Goal: Task Accomplishment & Management: Use online tool/utility

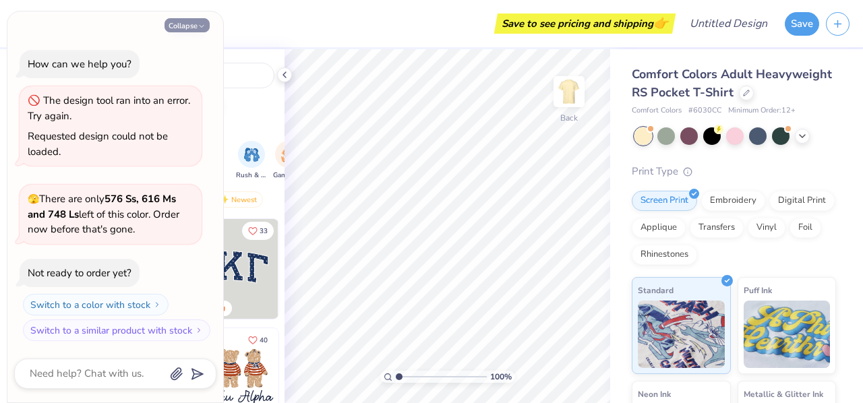
click at [197, 26] on button "Collapse" at bounding box center [186, 25] width 45 height 14
type textarea "x"
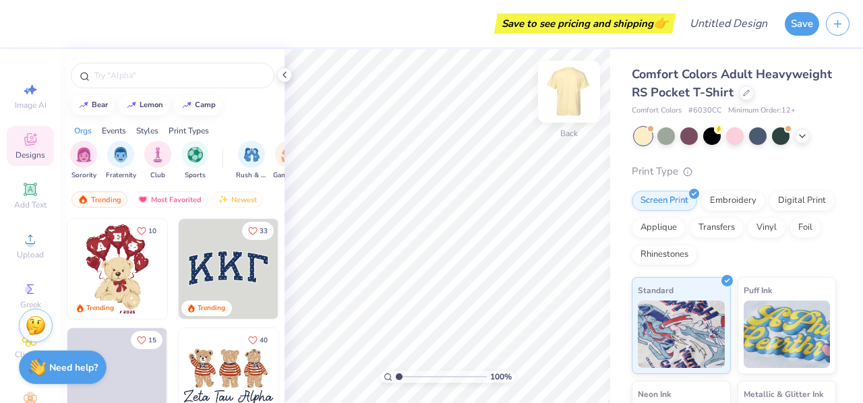
click at [572, 96] on img at bounding box center [569, 92] width 54 height 54
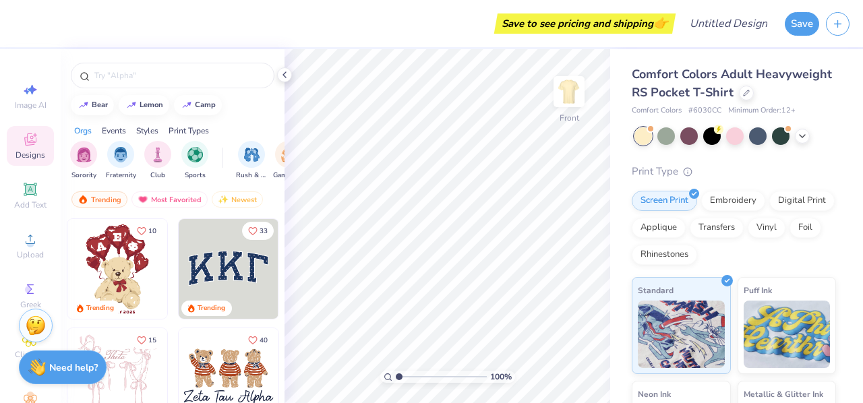
click at [572, 96] on img at bounding box center [568, 91] width 27 height 27
click at [191, 69] on input "text" at bounding box center [179, 75] width 173 height 13
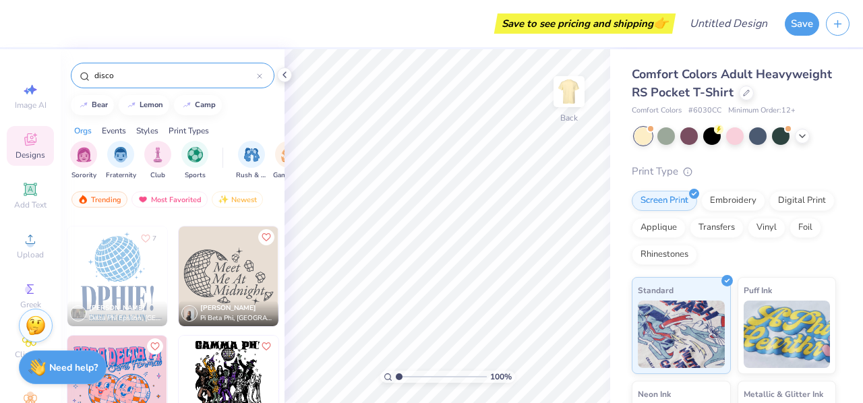
scroll to position [1199, 0]
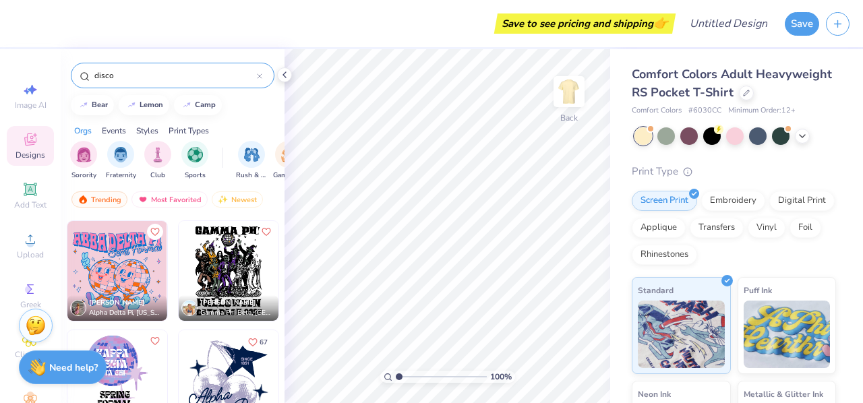
type input "disco"
click at [142, 270] on img at bounding box center [117, 271] width 100 height 100
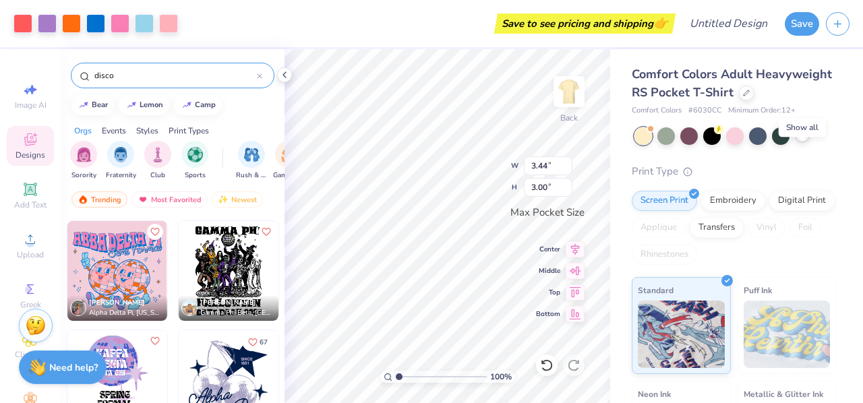
click at [801, 140] on icon at bounding box center [802, 134] width 11 height 11
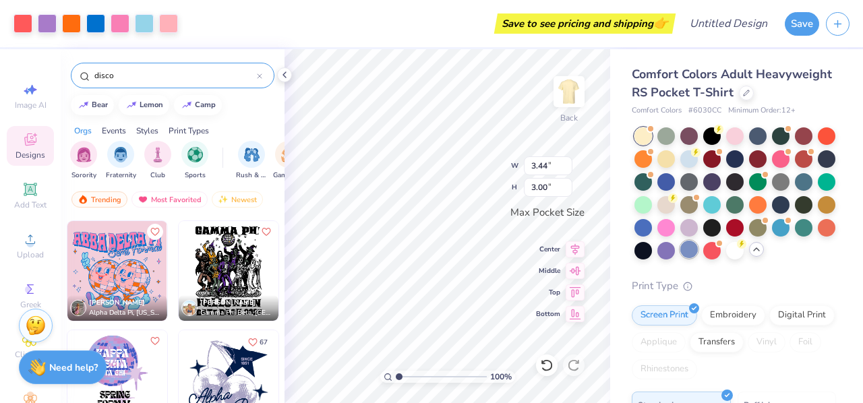
click at [698, 258] on div at bounding box center [689, 250] width 18 height 18
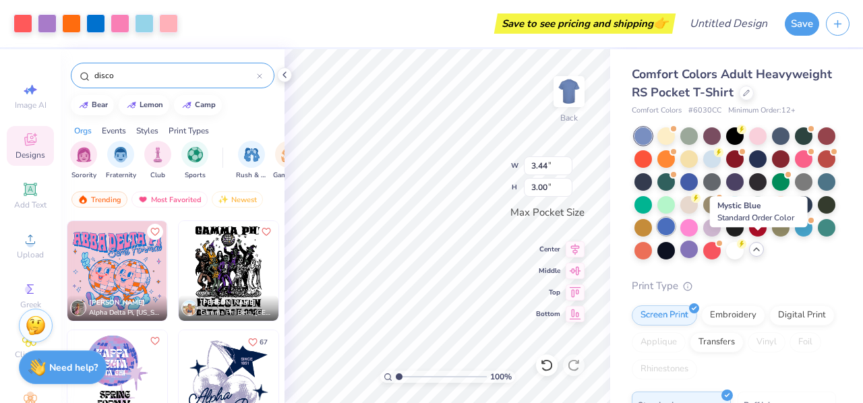
click at [675, 235] on div at bounding box center [666, 227] width 18 height 18
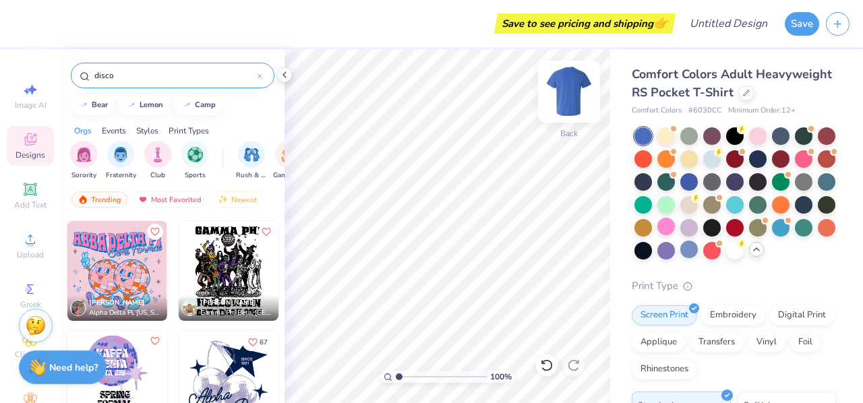
click at [566, 99] on img at bounding box center [569, 92] width 54 height 54
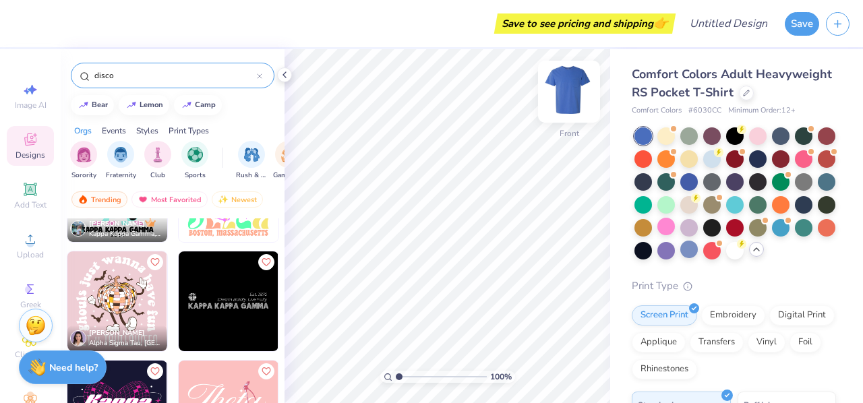
scroll to position [0, 0]
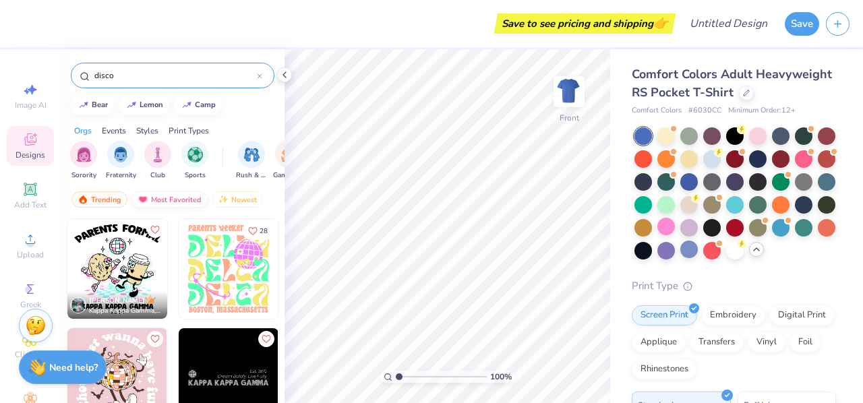
click at [174, 199] on div "Most Favorited" at bounding box center [169, 199] width 76 height 16
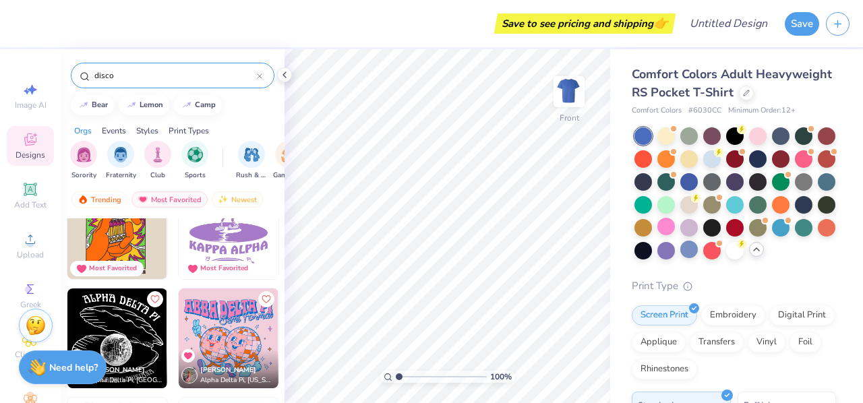
scroll to position [2655, 0]
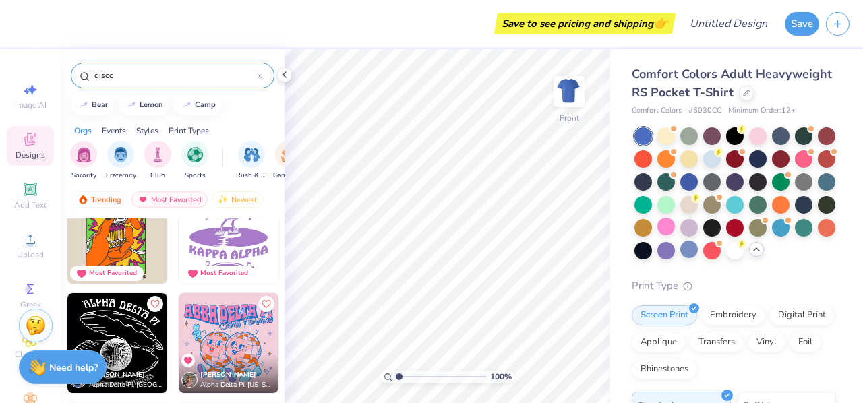
click at [205, 319] on img at bounding box center [229, 343] width 100 height 100
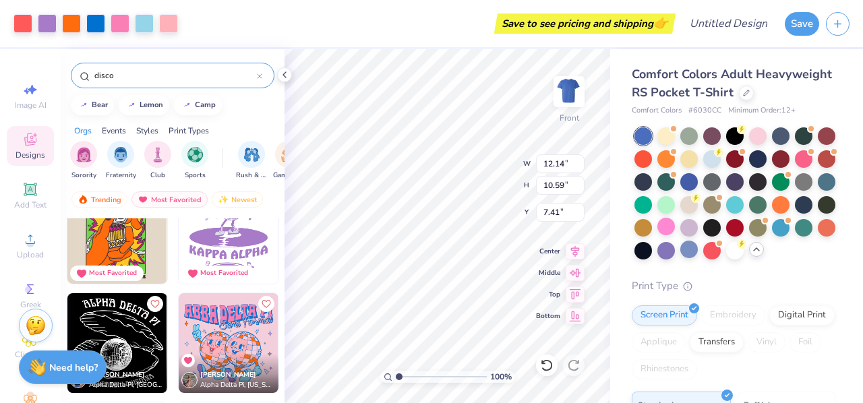
type input "7.41"
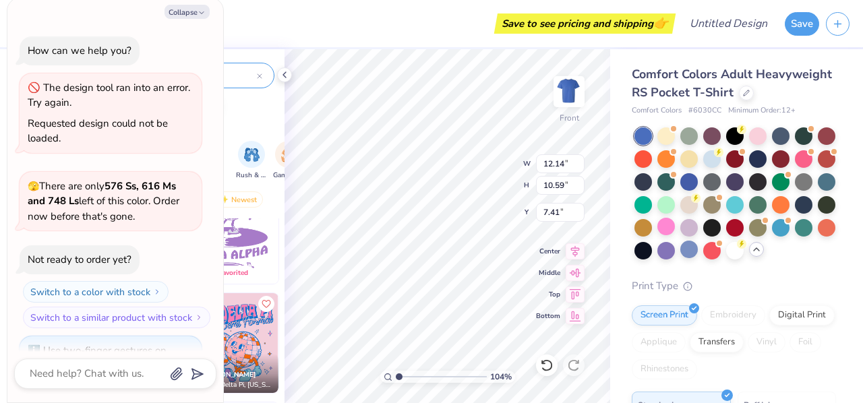
type textarea "x"
type input "1.03808211366245"
type textarea "x"
type input "1.04728465313581"
type textarea "x"
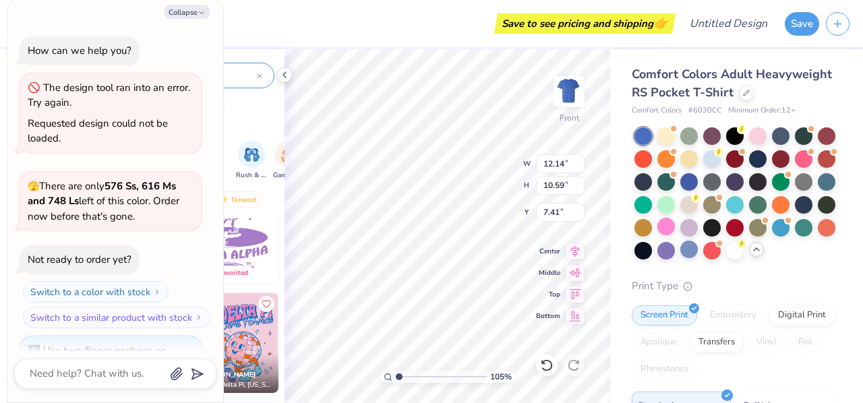
type input "1.05166561332777"
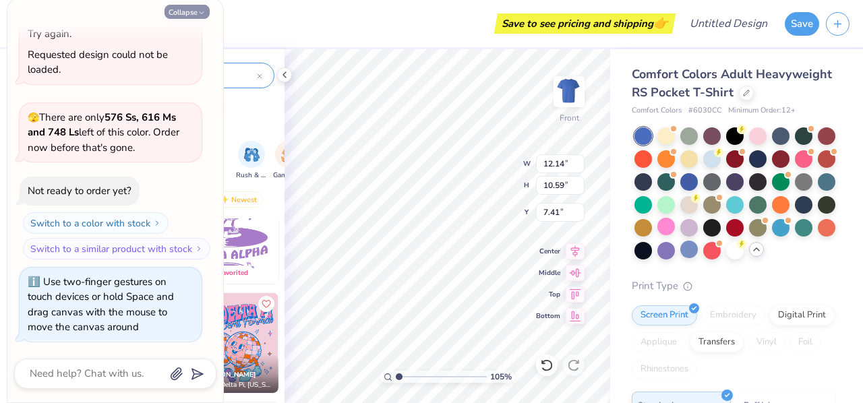
click at [194, 7] on button "Collapse" at bounding box center [186, 12] width 45 height 14
type textarea "x"
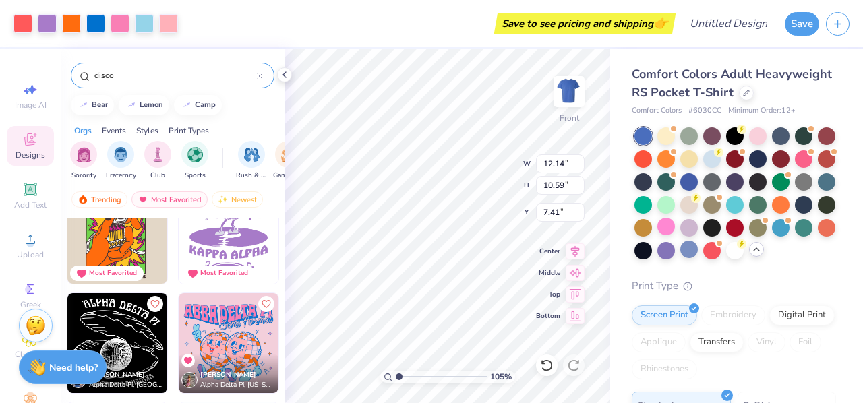
type input "1.05166561332777"
type input "4.77"
type input "2.80"
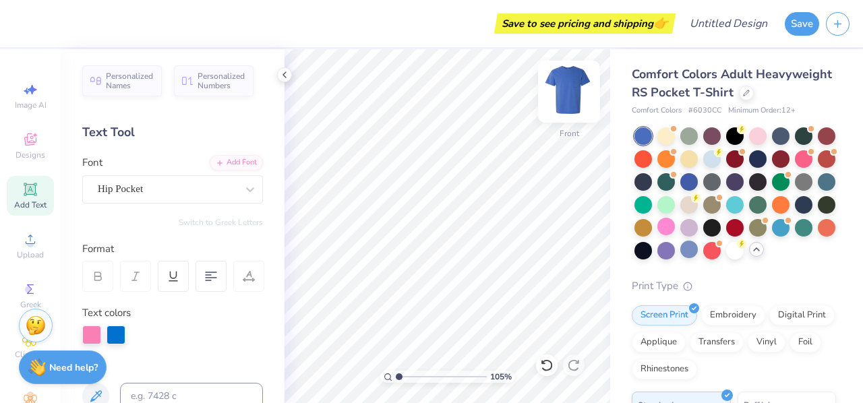
click at [574, 86] on img at bounding box center [569, 92] width 54 height 54
click at [32, 284] on icon at bounding box center [30, 289] width 16 height 16
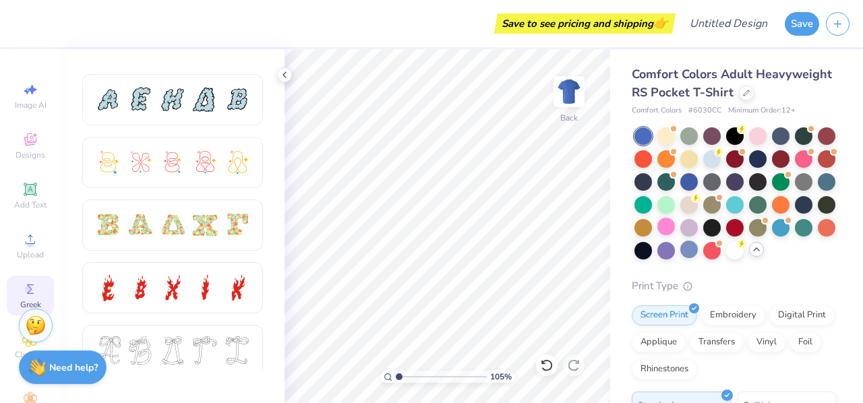
scroll to position [51, 0]
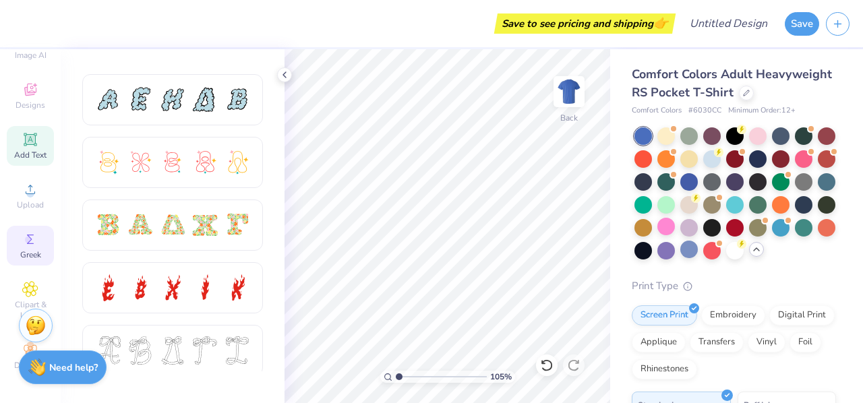
click at [21, 156] on span "Add Text" at bounding box center [30, 155] width 32 height 11
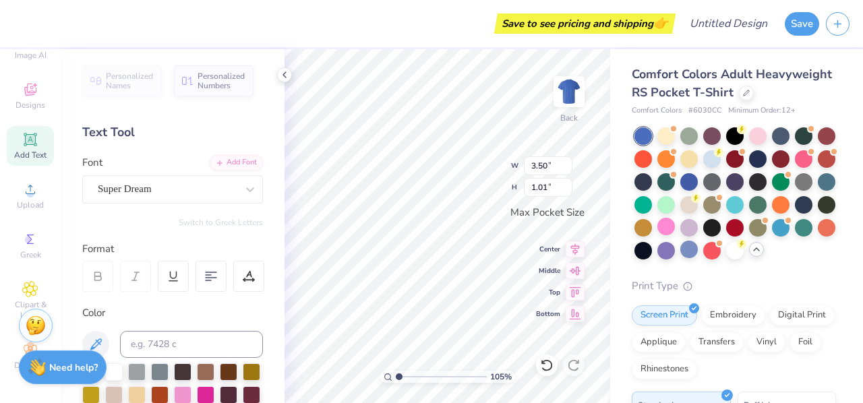
scroll to position [11, 1]
type input "1.05166561332777"
paste textarea "Leadership, Friendship and Service"
type input "1.05166561332777"
type textarea "Leadership, Friendship and Service"
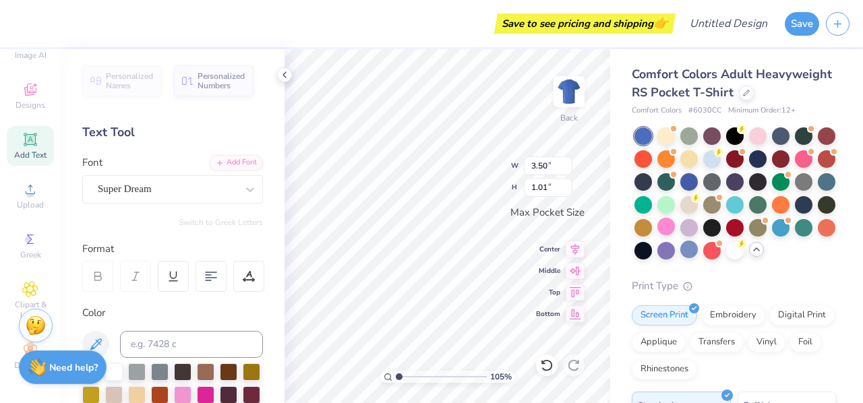
scroll to position [11, 10]
click at [33, 150] on span "Add Text" at bounding box center [30, 155] width 32 height 11
type input "1.1527461021463"
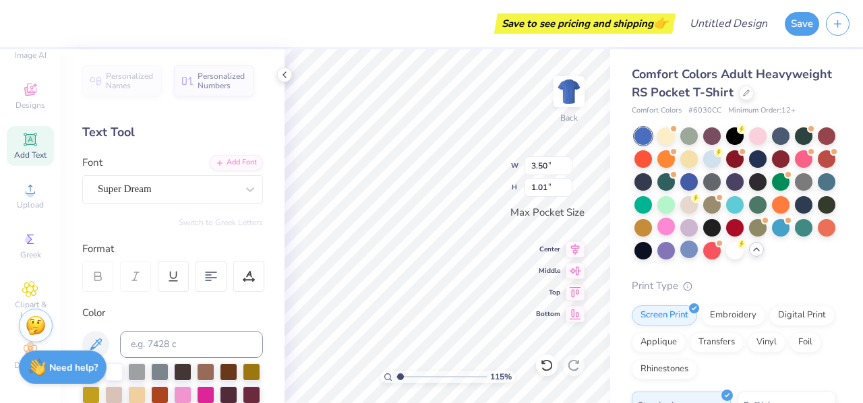
type textarea "A"
type input "1.1527461021463"
type textarea "Al"
type input "1.1527461021463"
type textarea "Alp"
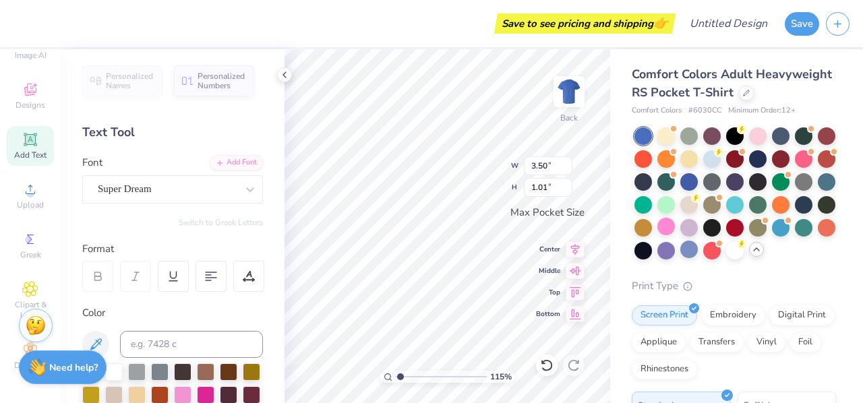
type input "1.1527461021463"
type textarea "Al"
type input "1.1527461021463"
type textarea "A"
type input "1.1527461021463"
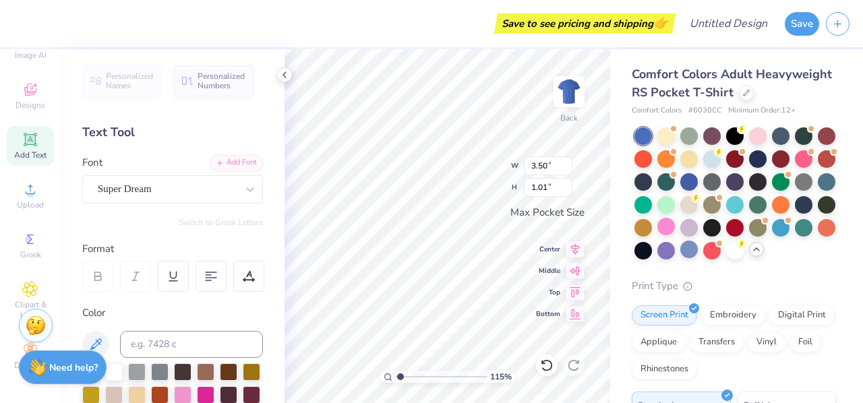
type input "1.1527461021463"
type textarea "A"
type input "1.1527461021463"
type textarea "Al"
type input "1.1527461021463"
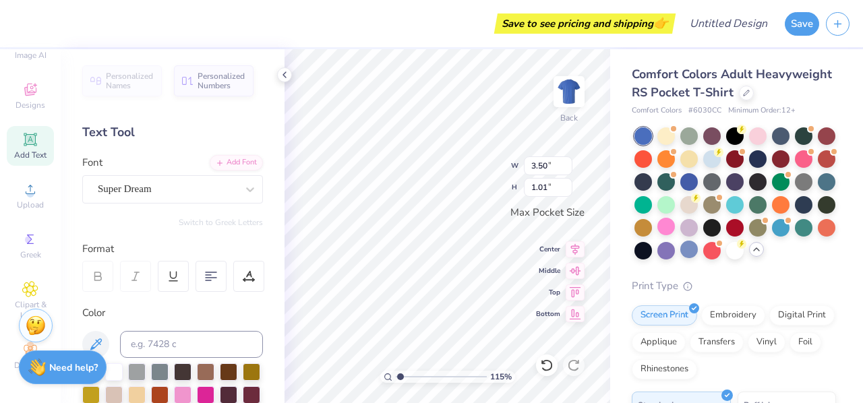
type textarea "Alp"
type input "1.1527461021463"
type textarea "Alph"
type input "1.1527461021463"
type textarea "Alpha"
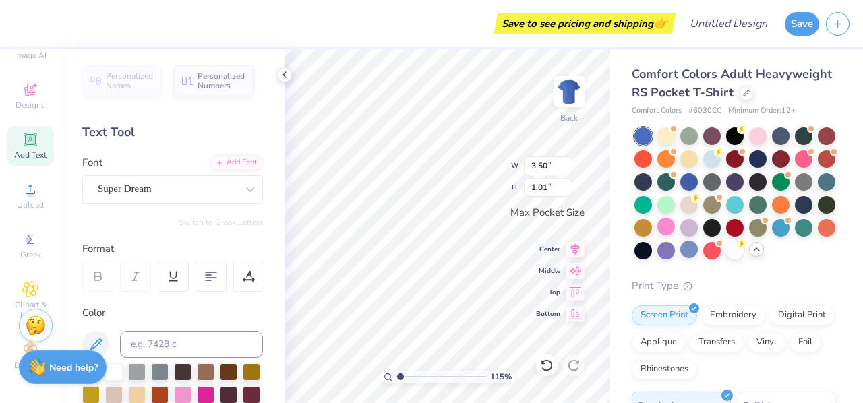
type input "1.1527461021463"
type textarea "Alpha"
type input "1.1527461021463"
type textarea "Alpha P"
type input "1.1527461021463"
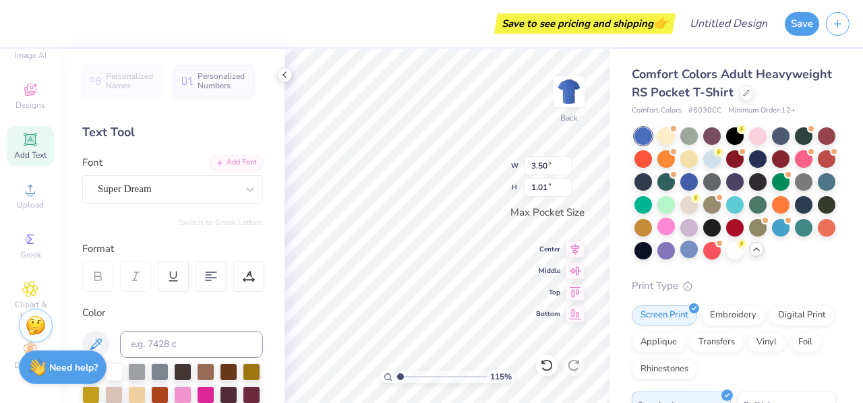
type textarea "Alpha Ph"
type input "1.1527461021463"
type textarea "Alpha Phi"
type input "1.1527461021463"
type textarea "Alpha Phi"
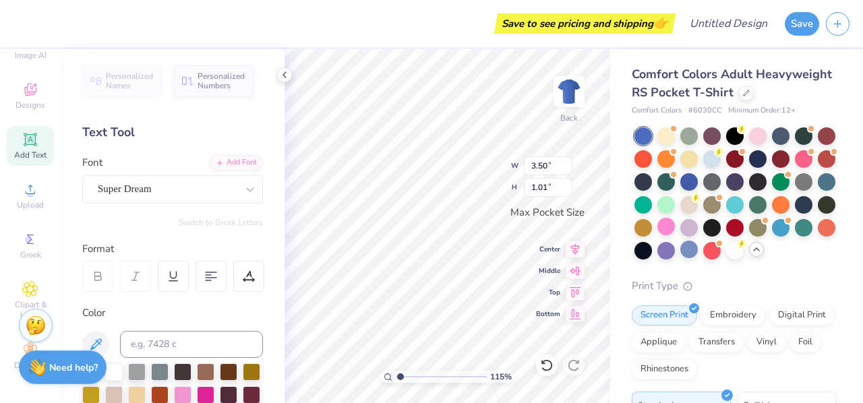
type input "1.1527461021463"
type textarea "Alpha Phi O"
type input "1.1527461021463"
type textarea "Alpha Phi Om"
type input "1.1527461021463"
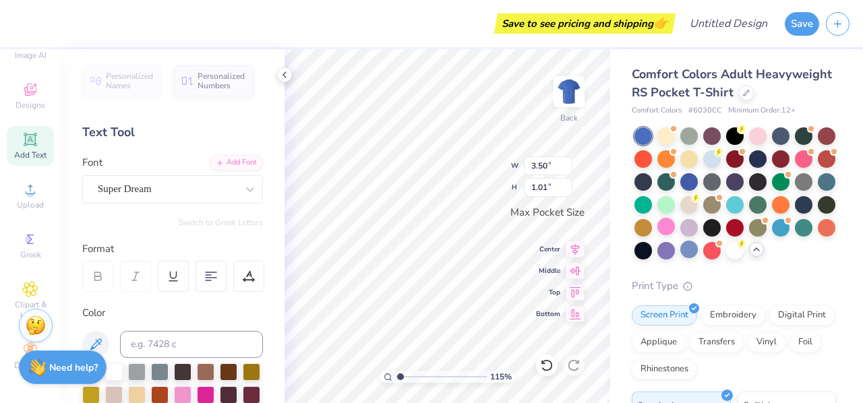
type textarea "Alpha Phi Ome"
type input "1.1527461021463"
type textarea "Alpha Phi Omeg"
type input "1.1527461021463"
type textarea "Alpha Phi Omega"
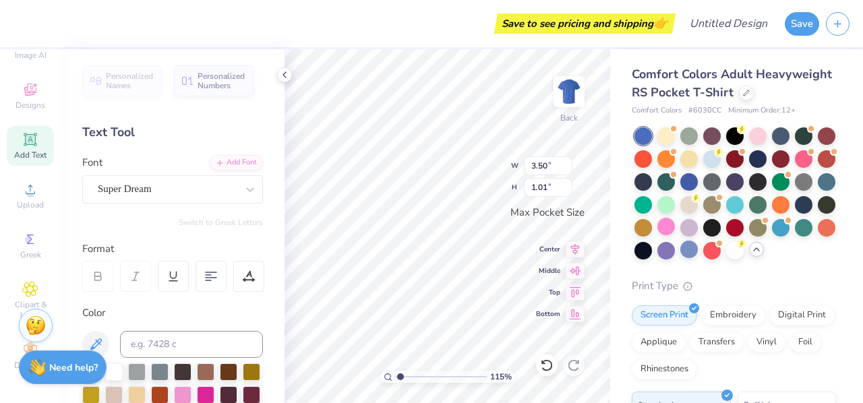
type input "1.1527461021463"
type textarea "Alpha Phi Ome"
type input "1.1527461021463"
type textarea "Alpha Phi O"
type input "1.1527461021463"
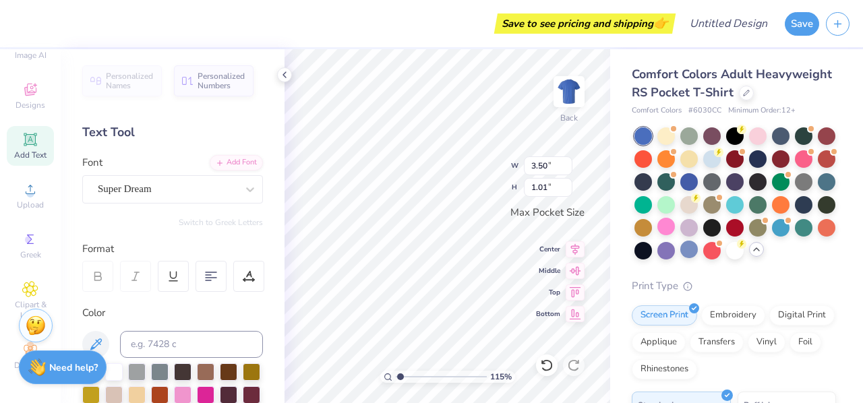
type textarea "Alpha Phi"
type input "1.1527461021463"
type textarea "Alpha Phi"
type input "1.1527461021463"
type textarea "Alpha Phi"
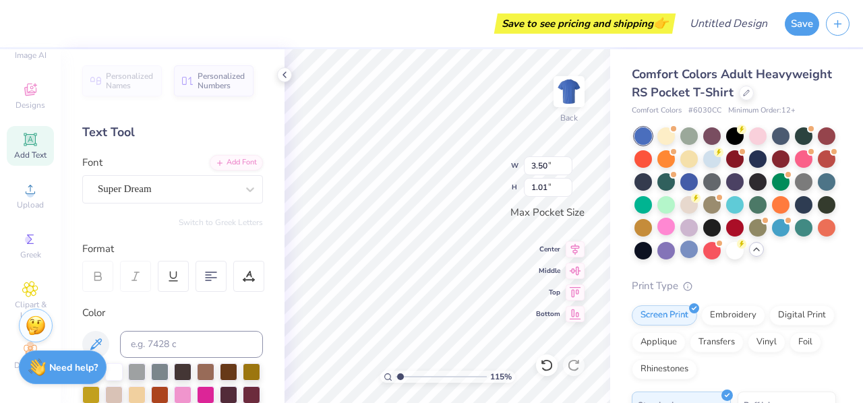
type input "1.1527461021463"
type textarea "Alpha Phi O"
type input "1.1527461021463"
type textarea "Alpha Phi Ome"
type input "1.1527461021463"
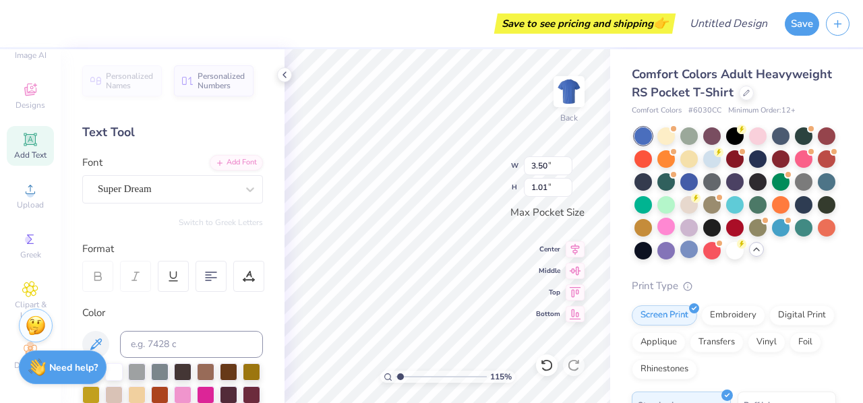
type textarea "Alpha Phi Omeg"
type input "1.1527461021463"
type textarea "Alpha Phi Omega"
type input "1.1527461021463"
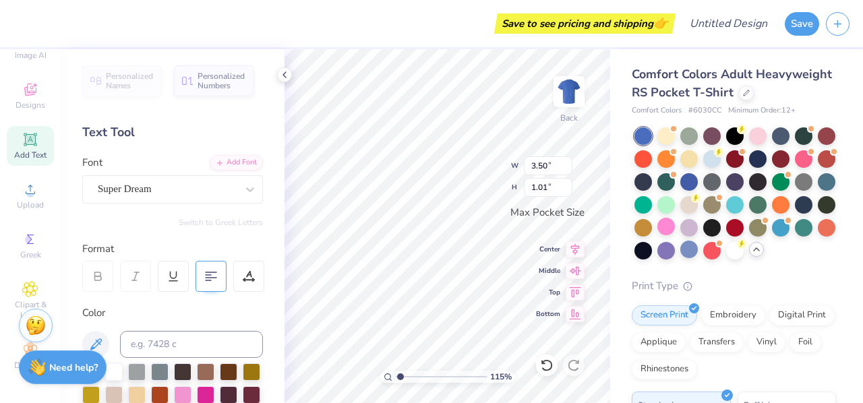
type textarea "Alpha Phi Omega"
click at [209, 278] on icon at bounding box center [211, 276] width 12 height 12
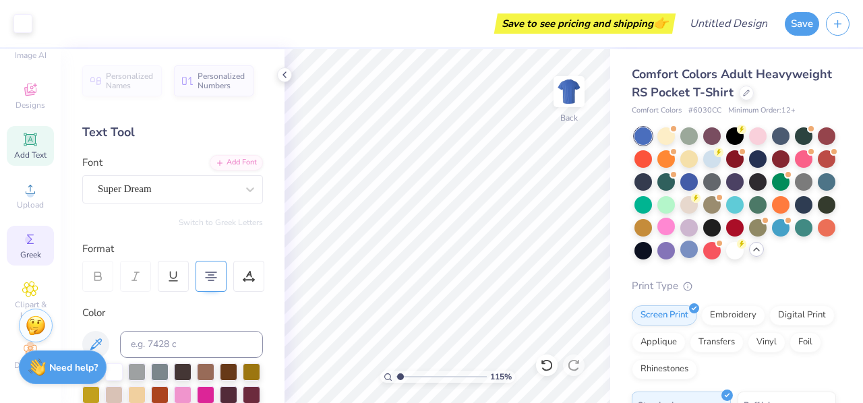
click at [31, 239] on icon at bounding box center [30, 239] width 16 height 16
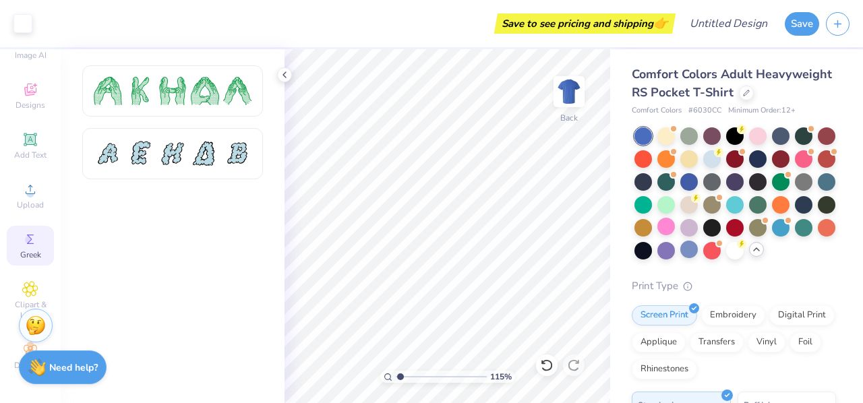
scroll to position [0, 0]
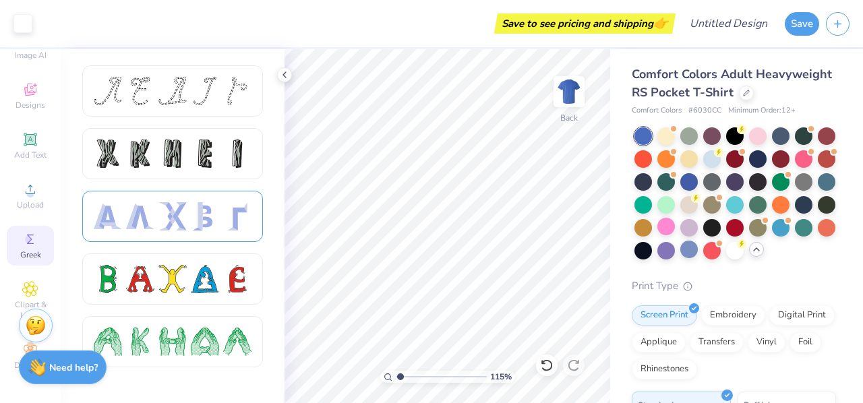
click at [167, 227] on div at bounding box center [172, 216] width 28 height 28
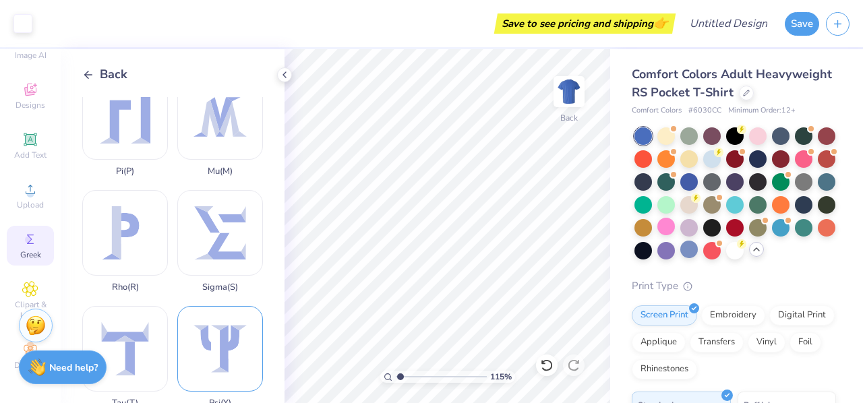
scroll to position [1026, 0]
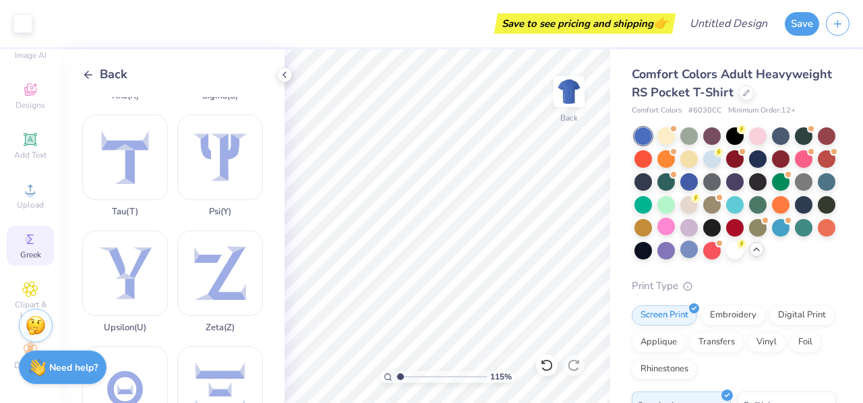
click at [96, 78] on div "Back" at bounding box center [104, 74] width 45 height 18
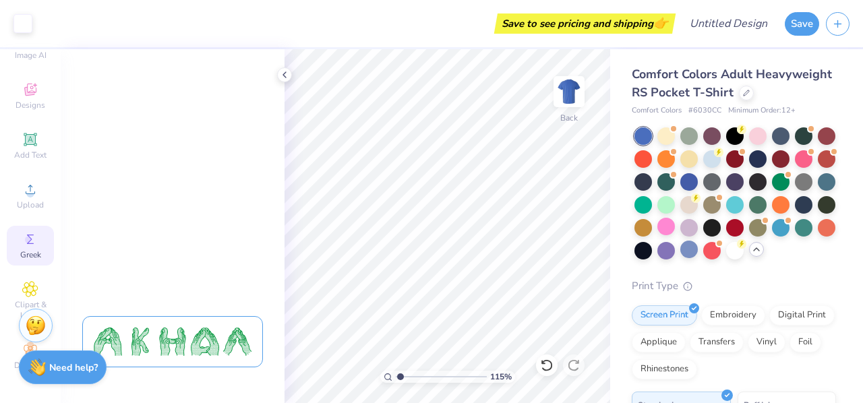
scroll to position [354, 0]
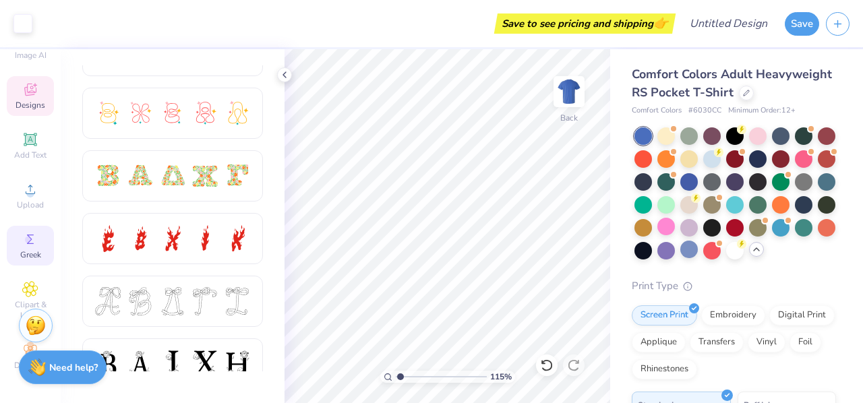
click at [25, 91] on icon at bounding box center [30, 91] width 11 height 9
type input "1.1527461021463"
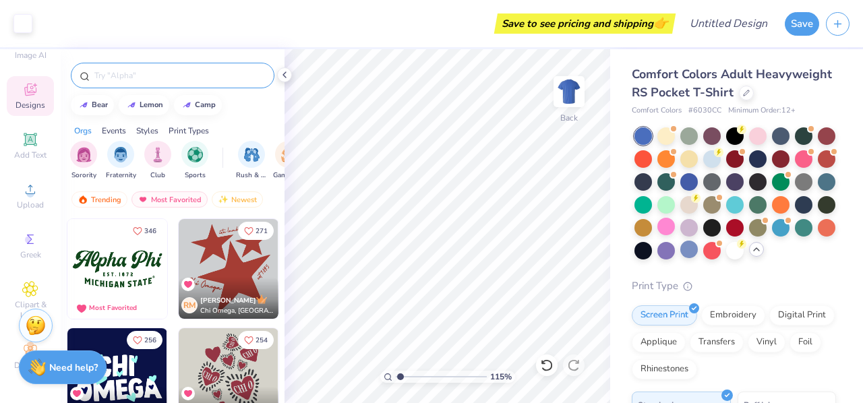
click at [122, 77] on input "text" at bounding box center [179, 75] width 173 height 13
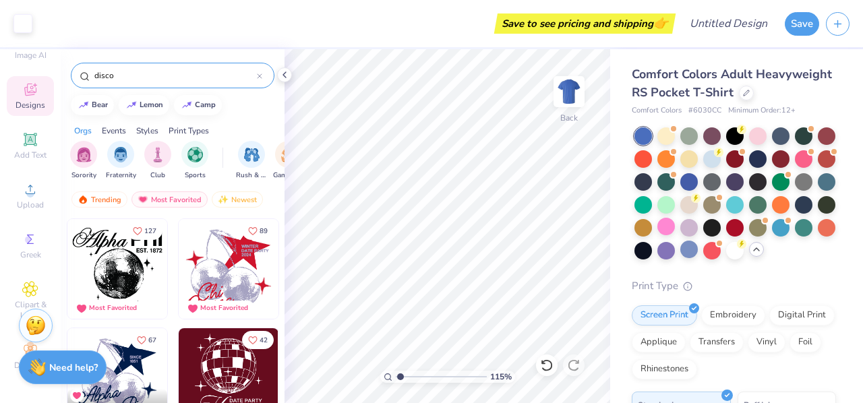
type input "disco"
click at [577, 102] on img at bounding box center [569, 92] width 54 height 54
click at [96, 274] on img at bounding box center [117, 269] width 100 height 100
type input "1.1527461021463"
type input "7.91"
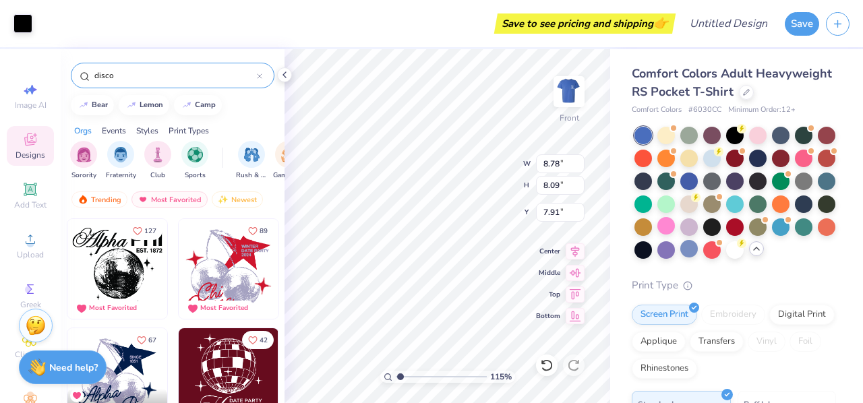
scroll to position [0, 0]
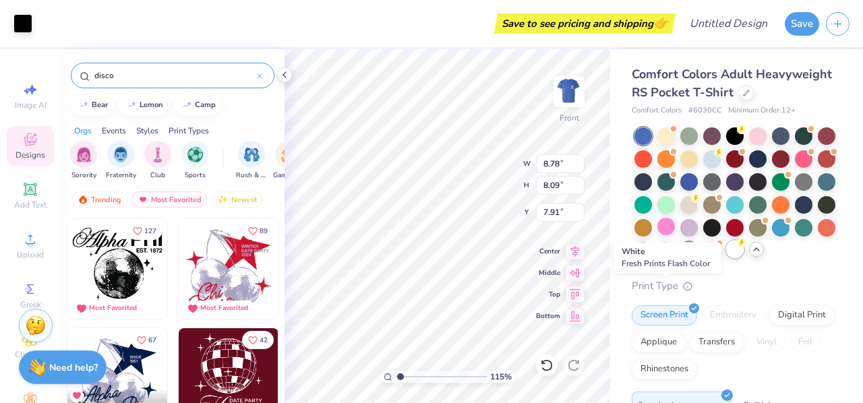
click at [726, 258] on div at bounding box center [735, 250] width 18 height 18
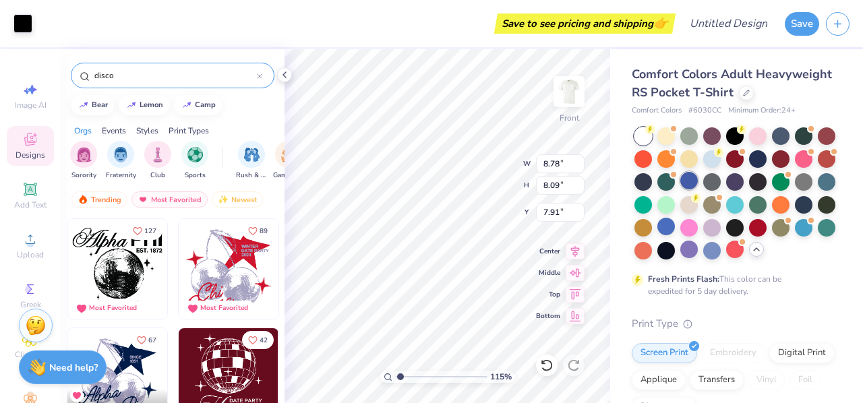
click at [698, 189] on div at bounding box center [689, 181] width 18 height 18
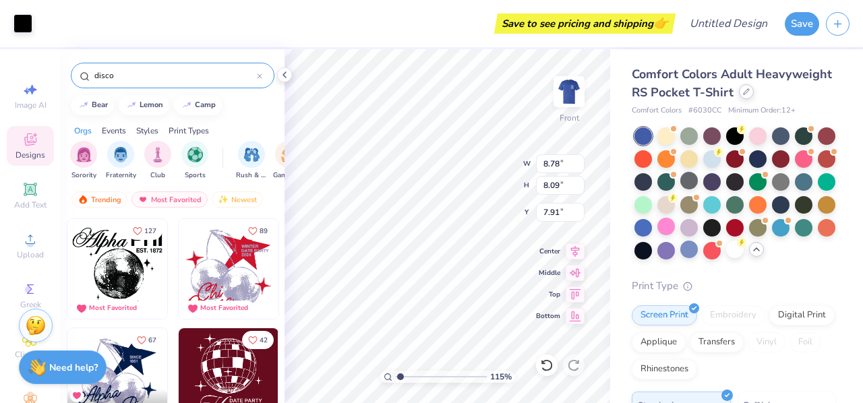
click at [743, 95] on icon at bounding box center [746, 91] width 7 height 7
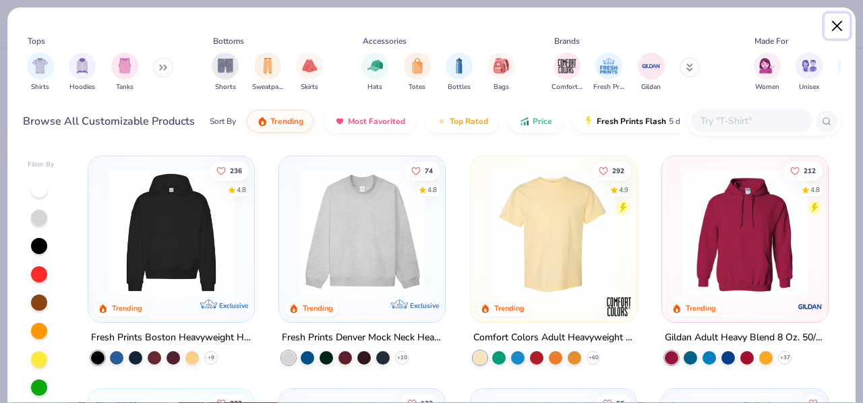
click at [838, 26] on button "Close" at bounding box center [837, 26] width 26 height 26
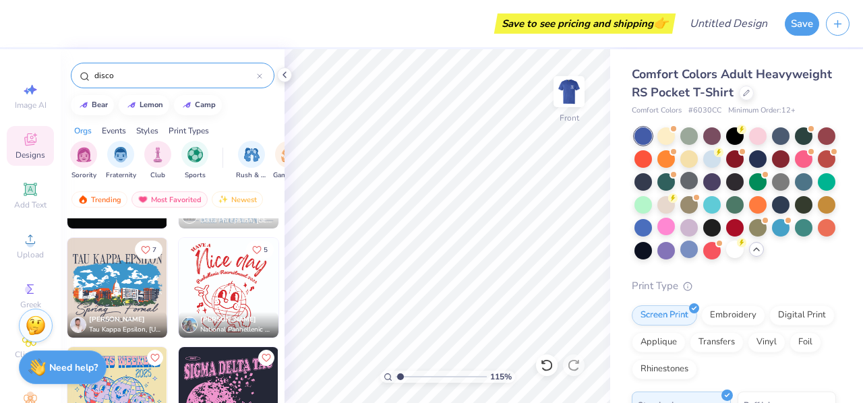
scroll to position [1072, 0]
click at [222, 288] on img at bounding box center [229, 289] width 100 height 100
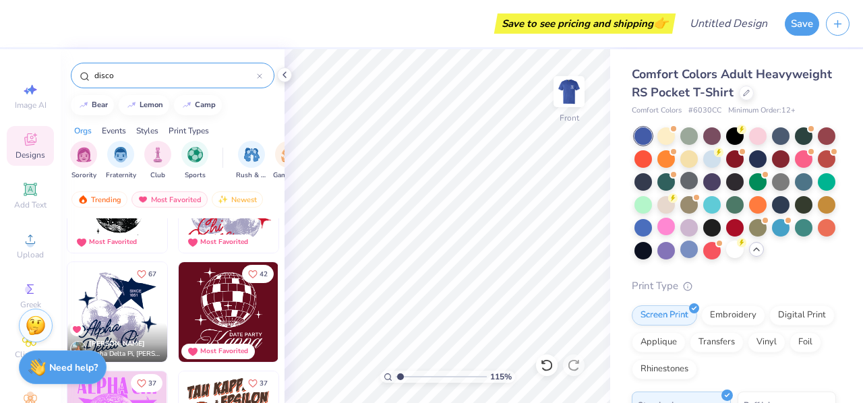
scroll to position [0, 0]
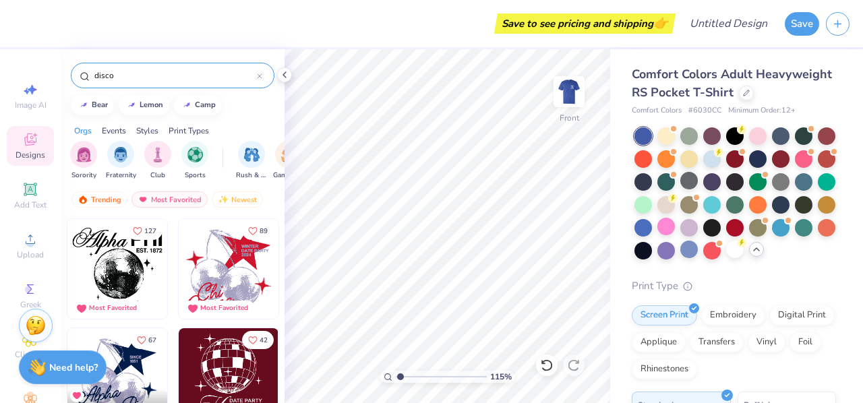
click at [106, 254] on img at bounding box center [117, 269] width 100 height 100
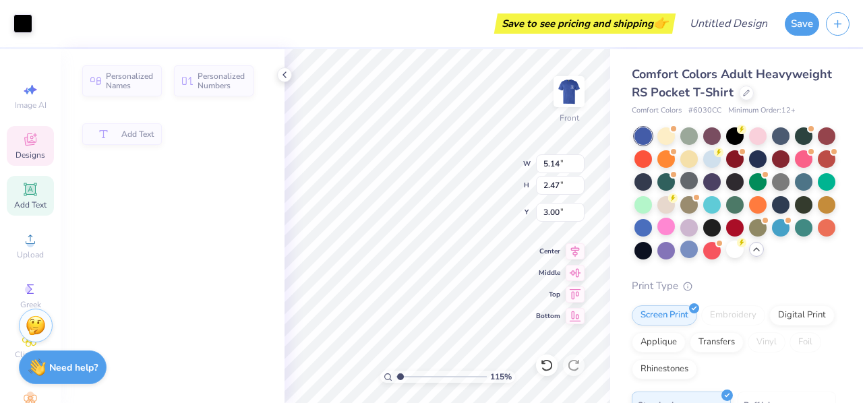
type input "1.1527461021463"
type input "5.14"
type input "2.47"
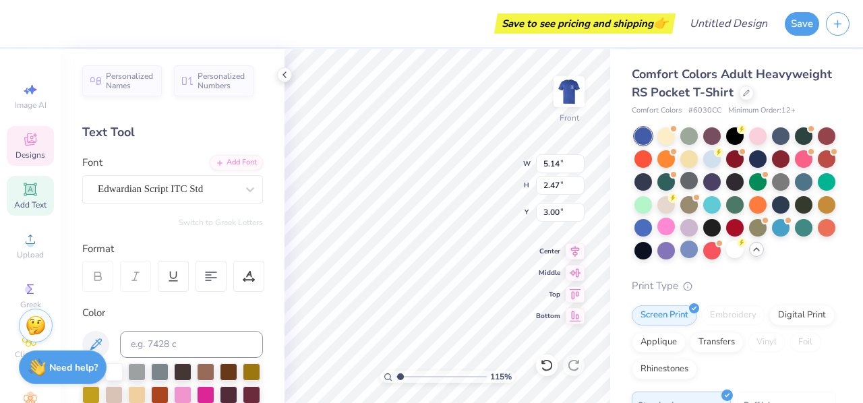
scroll to position [11, 1]
type input "1.1527461021463"
type input "3.41"
type input "0.42"
type input "10.14"
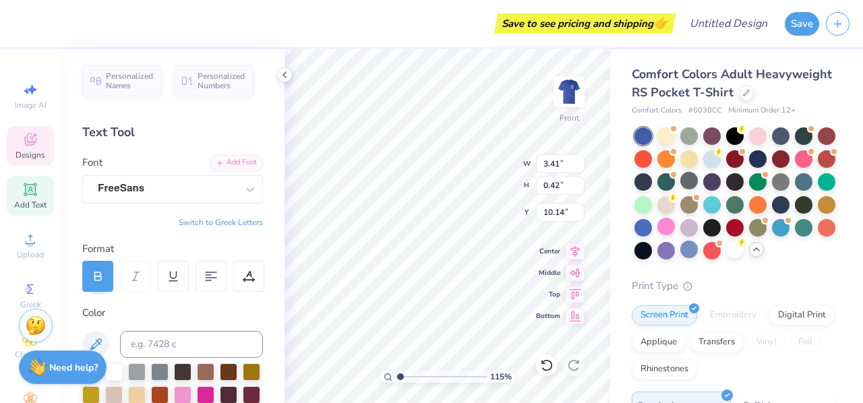
type input "1.1527461021463"
type input "13.06"
type input "1.1527461021463"
type textarea "DAE PARTY"
type input "1.26166021819873"
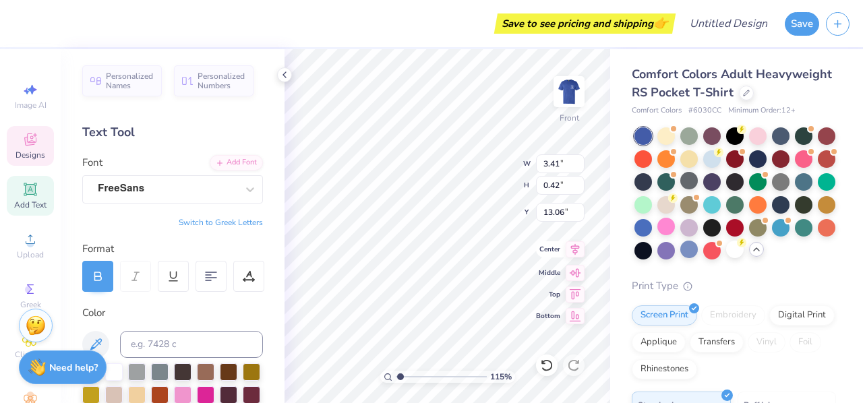
type input "2.21"
type input "0.43"
type input "10.65"
type input "1.26166021819873"
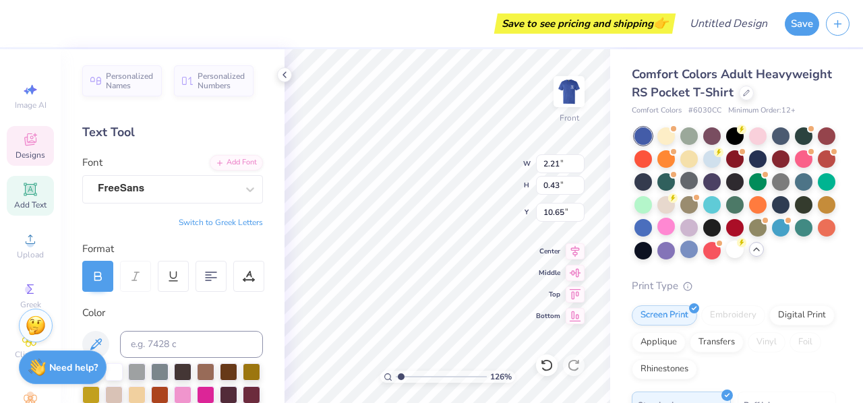
type textarea "FALL 2"
type input "1.26166021819873"
type textarea "FALL"
type input "1.26166021819873"
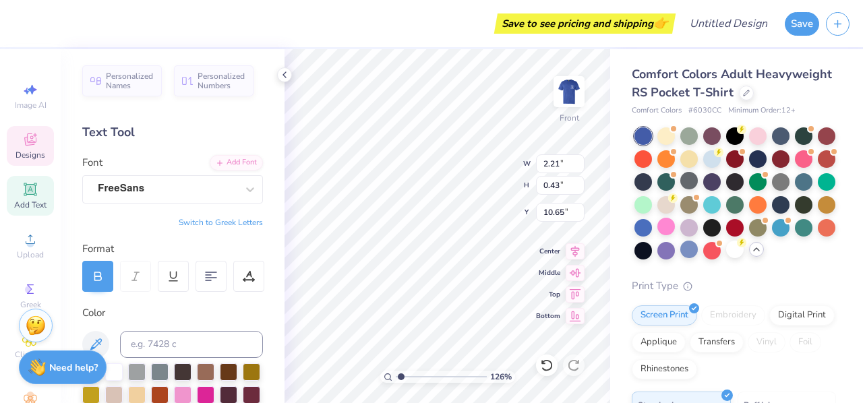
type textarea "FALL 2"
type input "1.26166021819873"
type textarea "FALL 20"
type input "1.26166021819873"
type textarea "FALL 202"
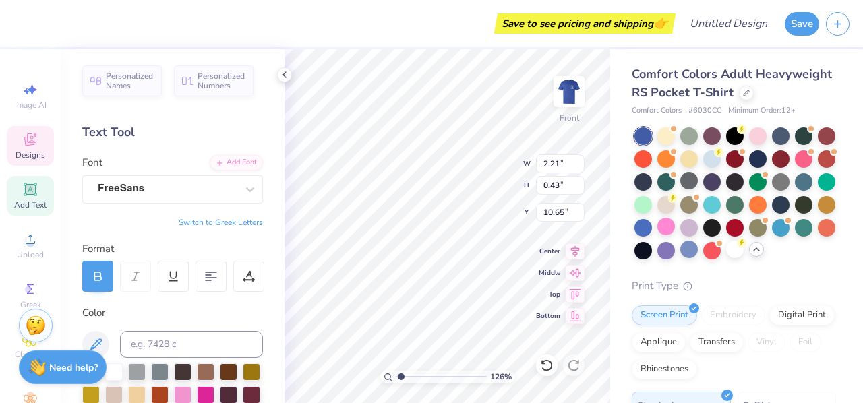
scroll to position [11, 3]
type input "1.26166021819873"
type textarea "FALL 2025"
type input "1.26166021819873"
type input "3.06"
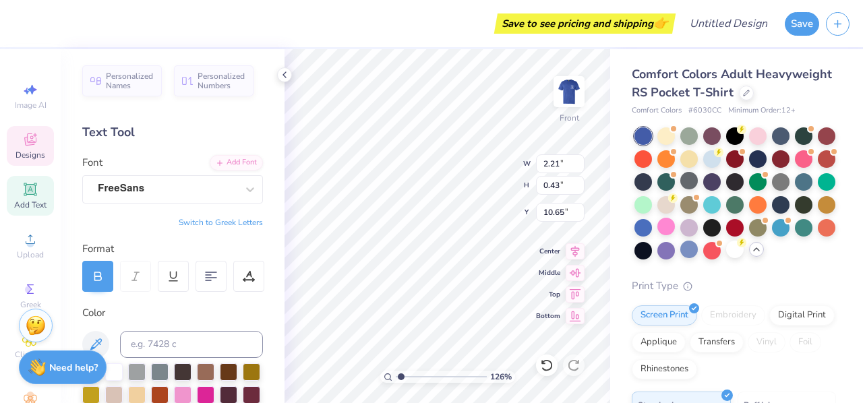
type input "0.41"
type input "13.12"
paste textarea "Leadership, Friendship and Service"
type input "1.26166021819873"
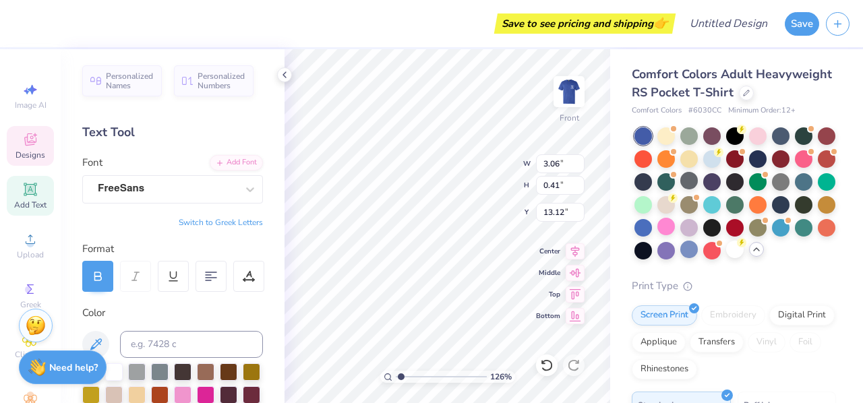
scroll to position [11, 12]
type textarea "DALeadership, Friendship and ServiceE PARTY"
type input "1.26166021819873"
type textarea "DALeadership, Frendship and ServiceE PARTY"
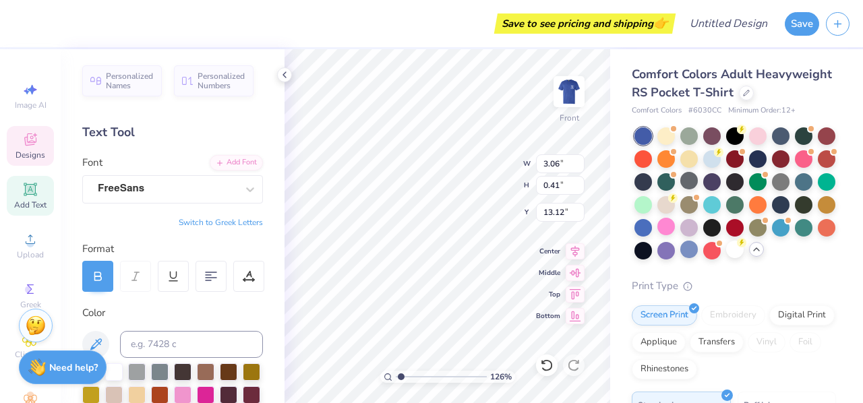
type input "1.26166021819873"
paste textarea "Leadership, Friendship and Service"
type input "1.26166021819873"
type textarea "Leadership, Friendship and Service"
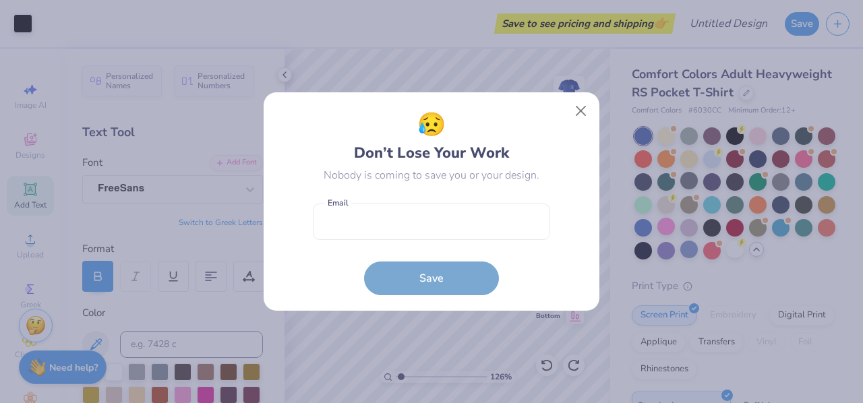
click at [462, 276] on body "Art colors Save to see pricing and shipping 👉 Design Title Save Image AI Design…" at bounding box center [431, 201] width 863 height 403
type input "1.26166021819873"
type input "6.96"
click at [576, 105] on button "Close" at bounding box center [581, 111] width 26 height 26
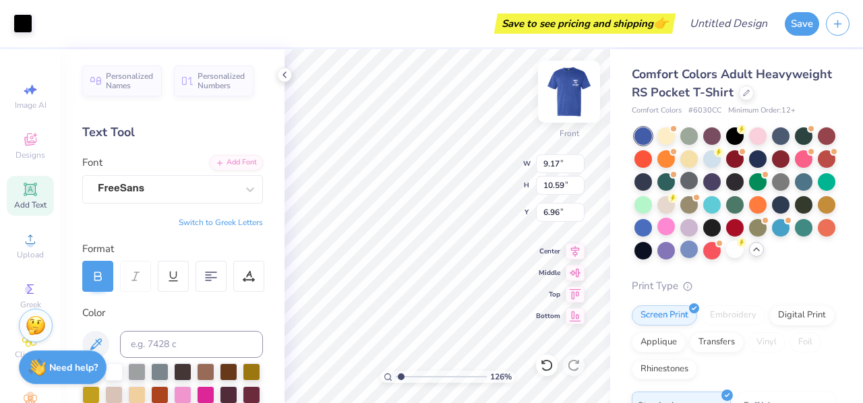
type input "1.26166021819873"
type input "11.77"
type input "13.59"
type input "3.95"
type input "1.26166021819873"
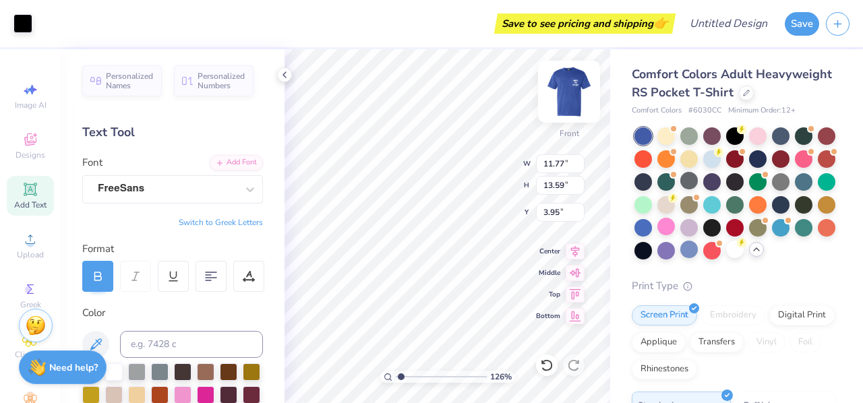
type input "13.10"
type input "15.14"
type input "3.98"
type input "1.26166021819873"
type input "4.77"
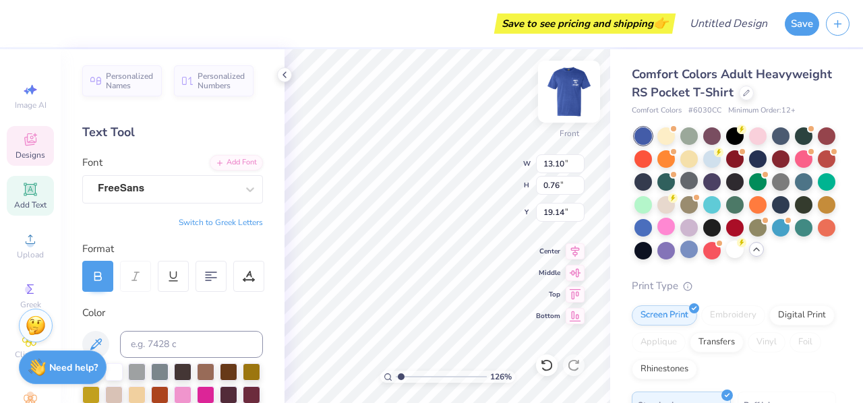
type input "1.26166021819873"
type input "7.35"
type input "3.53"
type input "4.77"
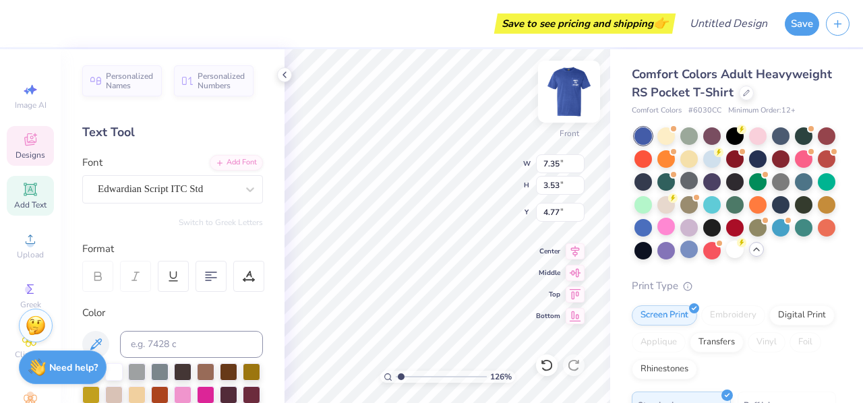
type input "1.26166021819873"
type textarea "Al"
type input "1.26166021819873"
type textarea "Alp"
type input "1.26166021819873"
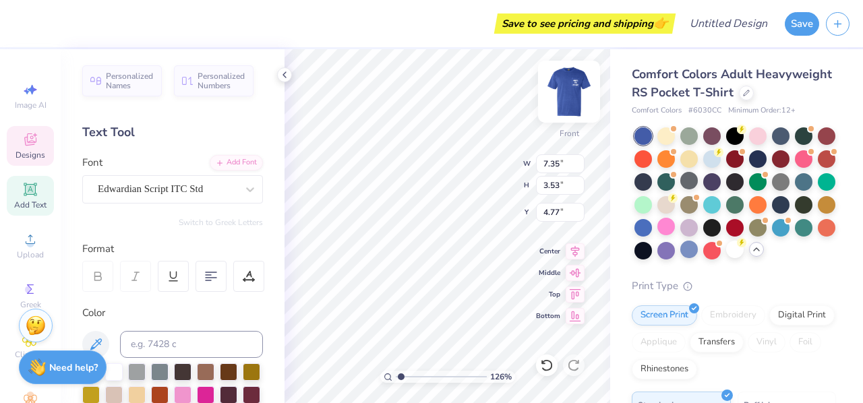
type textarea "Alph"
type input "1.26166021819873"
type textarea "Alpha"
type input "1.26166021819873"
type textarea "Alpha"
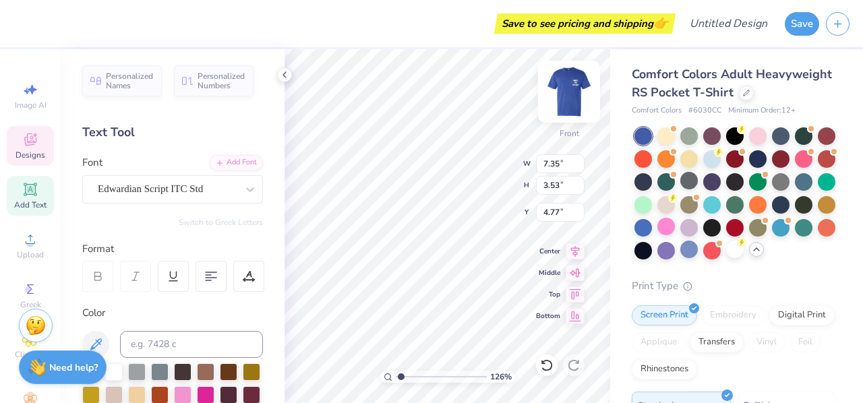
type input "1.26166021819873"
type textarea "Alpha Ph"
type input "1.26166021819873"
type textarea "Alpha Phi"
type input "1.26166021819873"
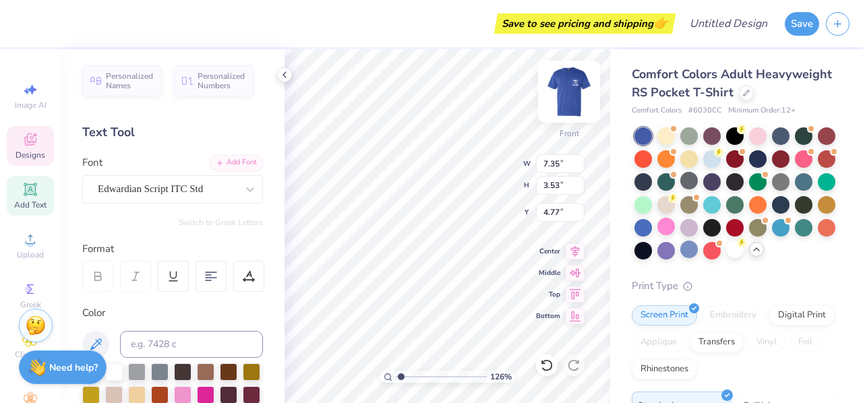
type textarea "Alpha Phi O"
type input "1.26166021819873"
type textarea "Alpha Phi Ome"
type input "1.26166021819873"
type textarea "Alpha Phi Omega"
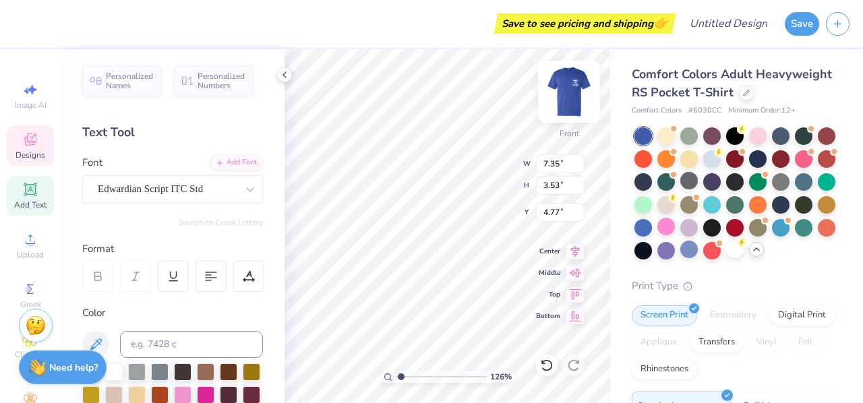
type input "1.26166021819873"
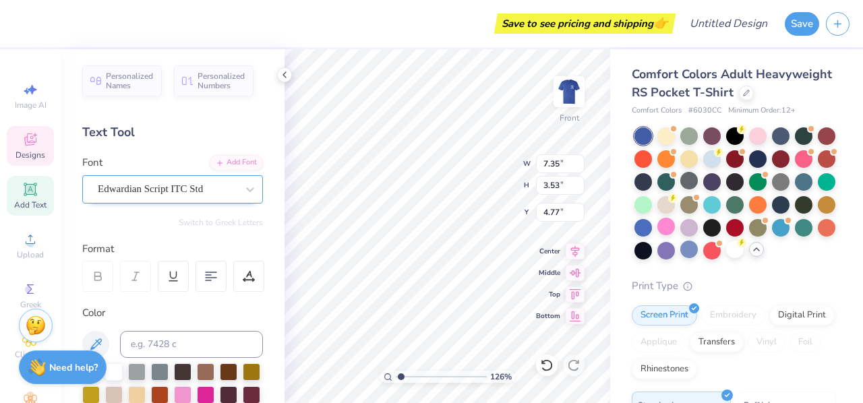
type textarea "Alpha Phi Omega"
click at [191, 189] on div "Edwardian Script ITC Std" at bounding box center [167, 189] width 142 height 21
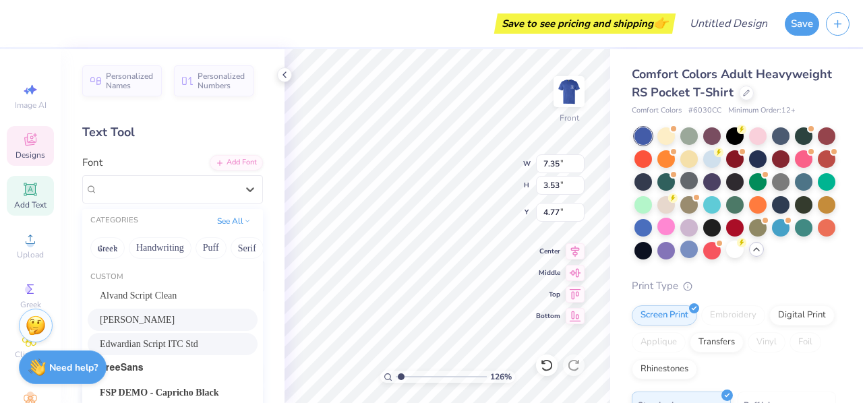
click at [167, 315] on div "[PERSON_NAME]" at bounding box center [173, 320] width 146 height 14
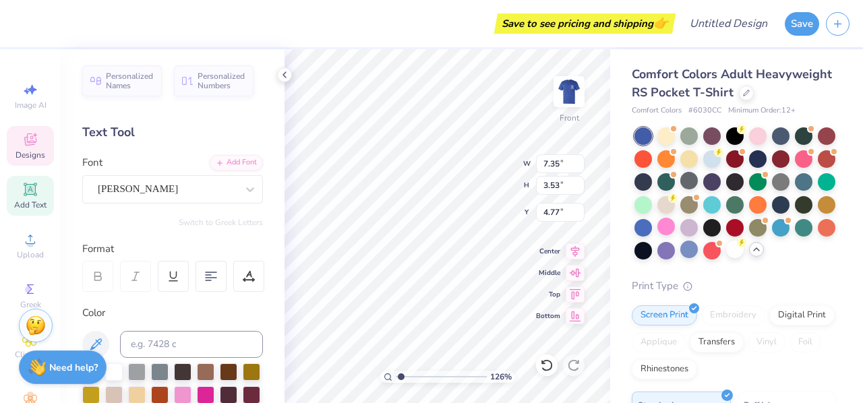
scroll to position [11, 6]
click at [175, 195] on div "[PERSON_NAME]" at bounding box center [167, 189] width 142 height 21
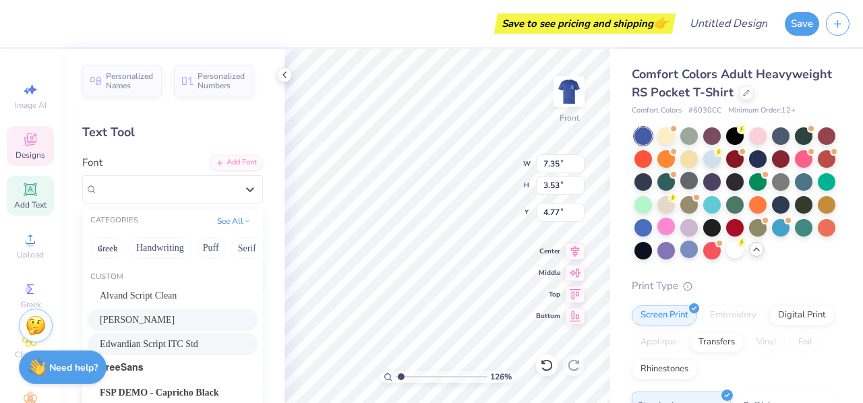
scroll to position [138, 0]
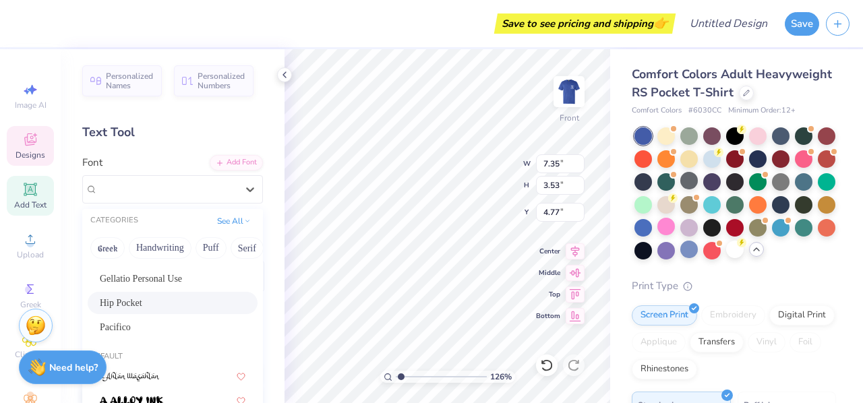
click at [175, 309] on div "Hip Pocket" at bounding box center [173, 303] width 146 height 14
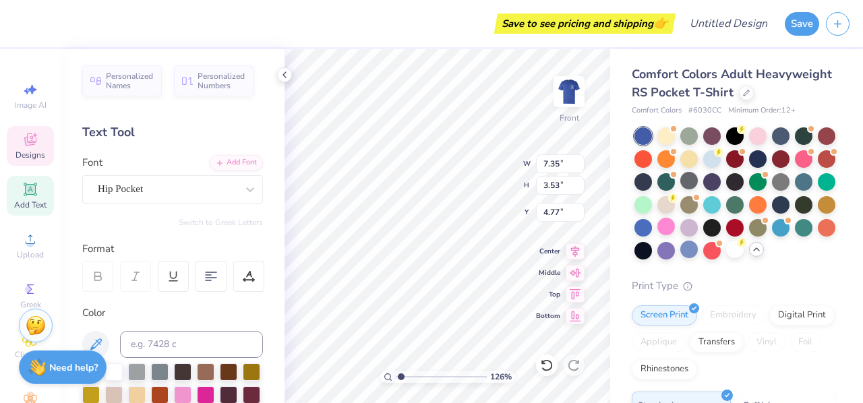
scroll to position [11, 5]
click at [280, 80] on icon at bounding box center [284, 74] width 11 height 11
type input "1.26166021819873"
type input "14.32"
type input "1.13"
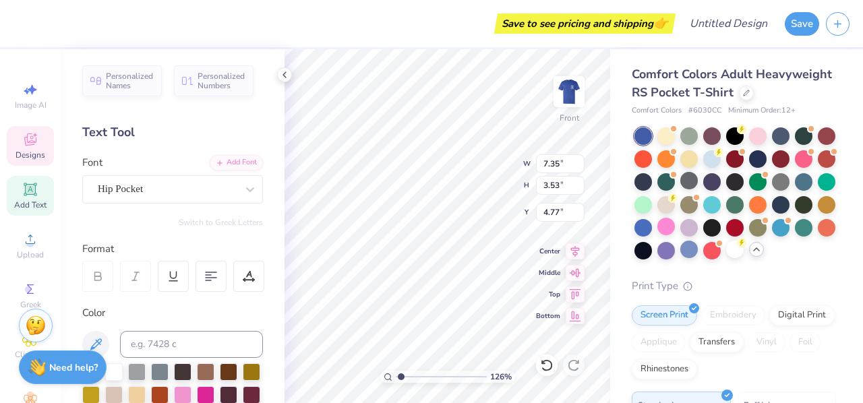
type input "5.67"
type input "1.26166021819873"
type textarea "EST. 19"
type input "1.26166021819873"
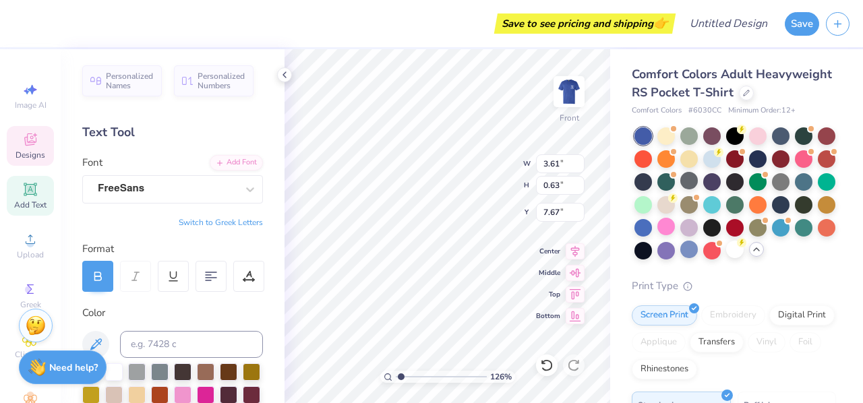
type textarea "EST. 192"
type input "1.26166021819873"
type textarea "EST. 1925"
type input "1.26166021819873"
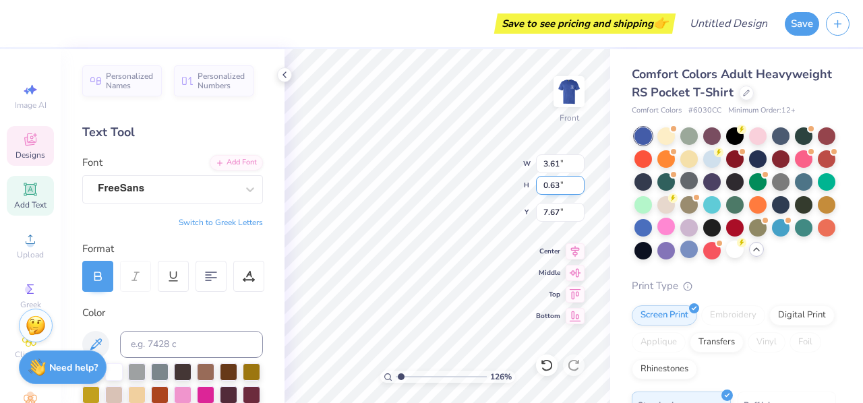
type input "14.32"
type input "1.13"
type input "5.67"
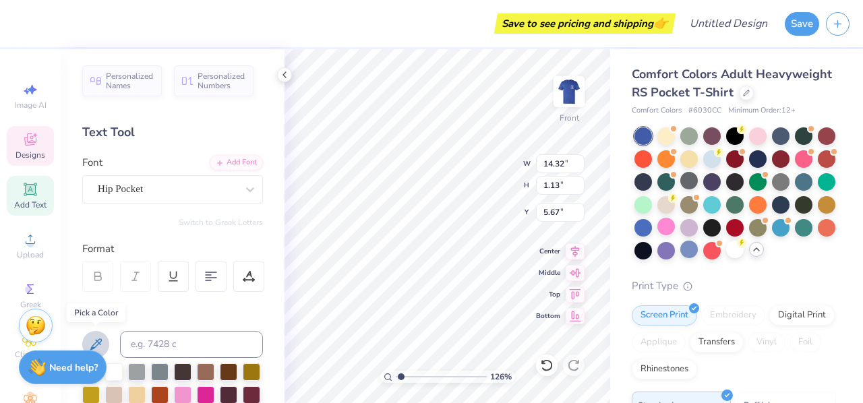
scroll to position [65, 0]
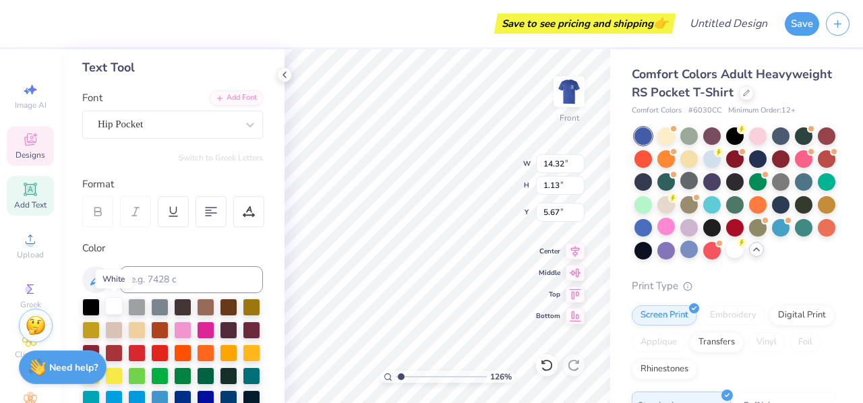
click at [105, 307] on div at bounding box center [114, 306] width 18 height 18
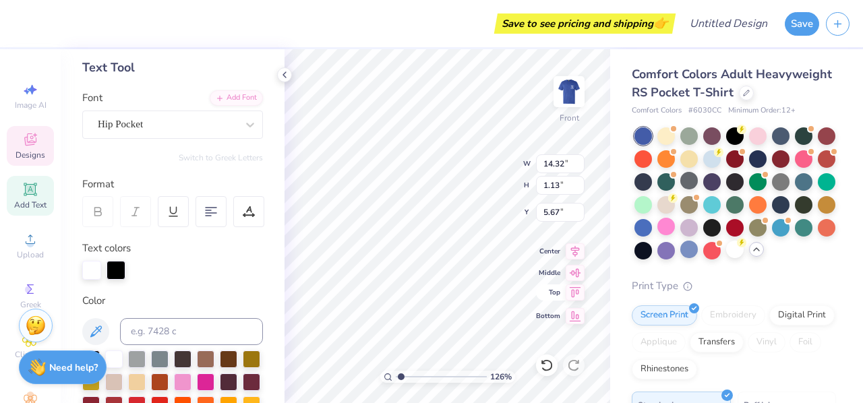
type input "1.26166021819873"
type input "6.95"
type input "7.03"
type input "7.72"
click at [121, 360] on div at bounding box center [114, 358] width 18 height 18
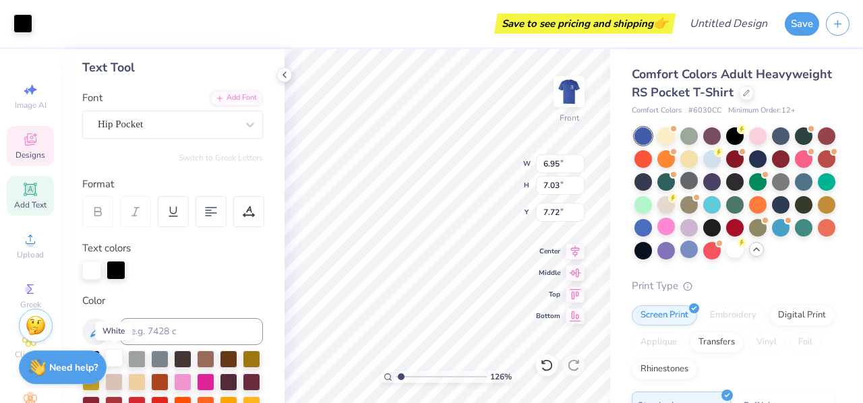
click at [121, 358] on div at bounding box center [114, 358] width 18 height 18
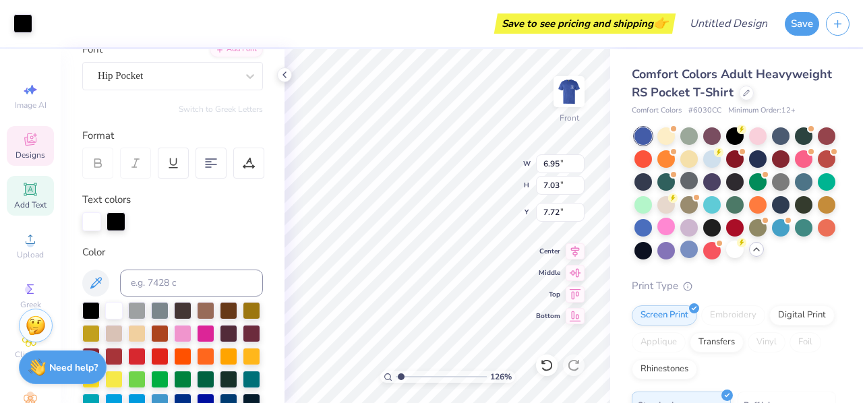
scroll to position [113, 0]
click at [115, 312] on div at bounding box center [114, 310] width 18 height 18
type input "1.26166021819873"
type input "14.30"
type input "1.13"
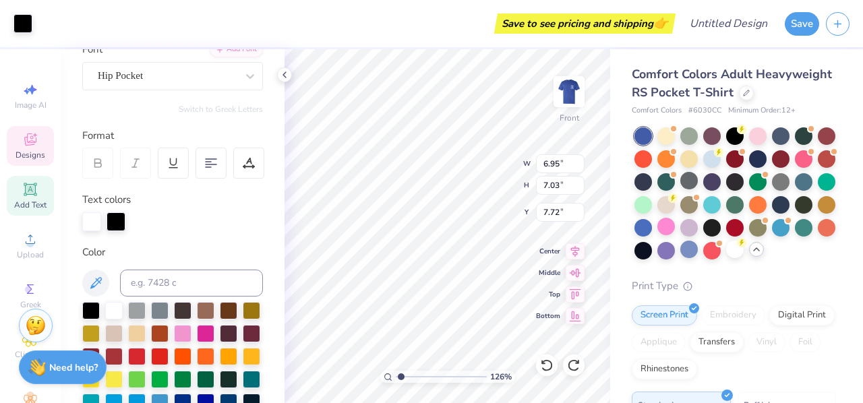
type input "5.68"
click at [116, 225] on div at bounding box center [115, 220] width 19 height 19
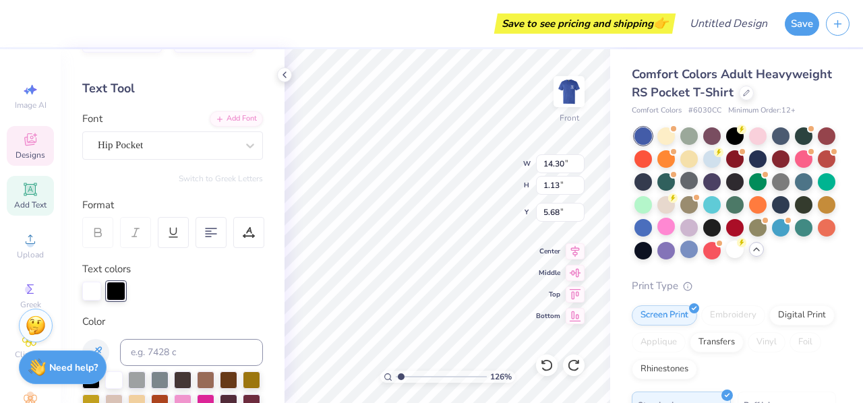
scroll to position [41, 0]
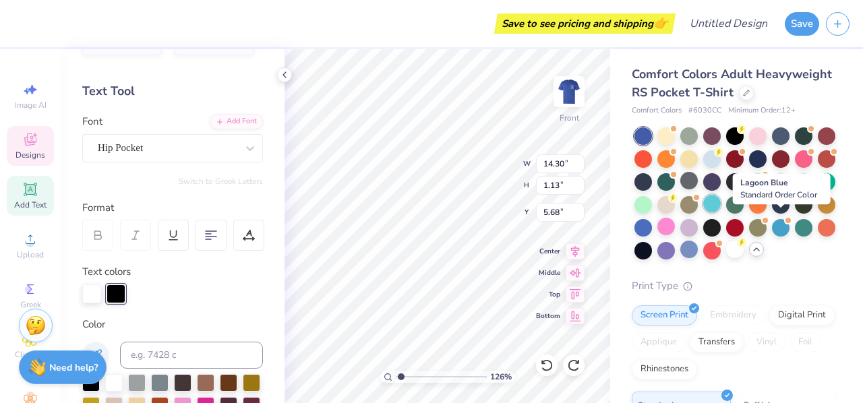
click at [720, 212] on div at bounding box center [712, 204] width 18 height 18
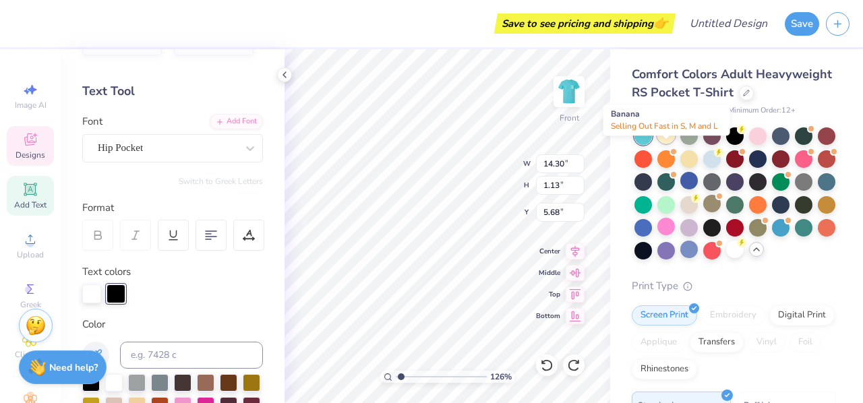
click at [662, 144] on div at bounding box center [666, 135] width 18 height 18
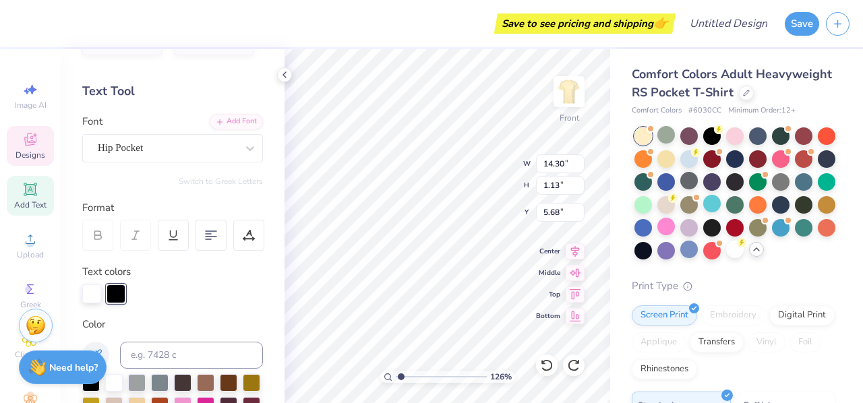
type input "1.26166021819873"
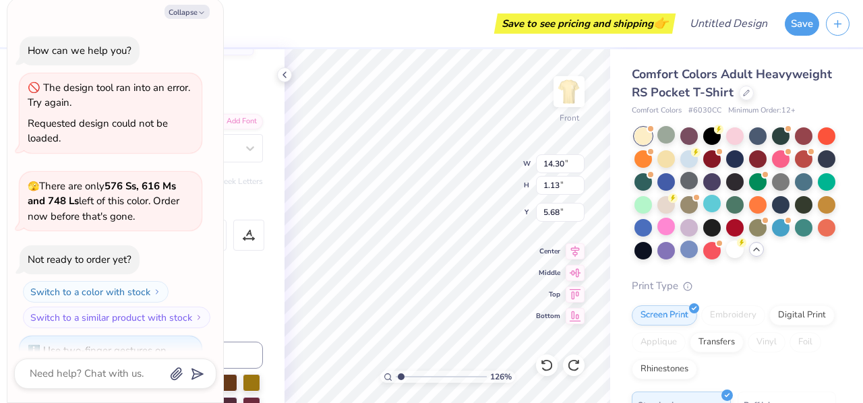
scroll to position [244, 0]
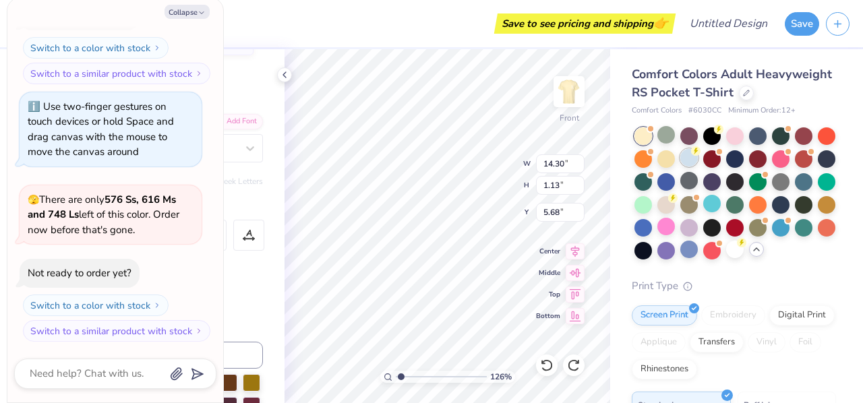
click at [698, 166] on div at bounding box center [689, 158] width 18 height 18
type textarea "x"
type input "1.26166021819873"
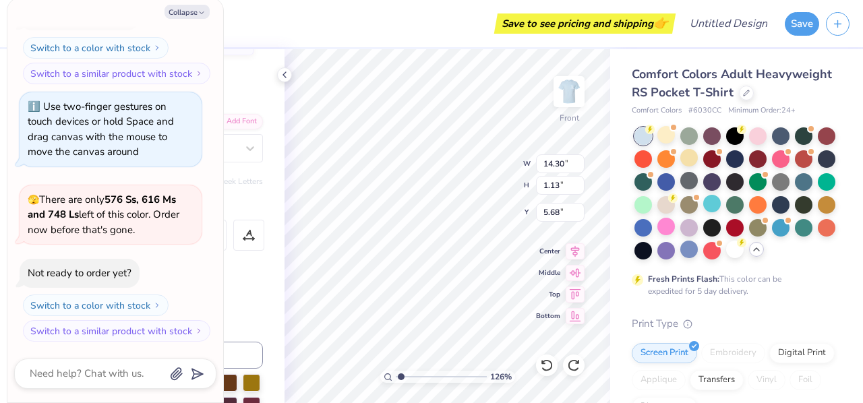
type textarea "x"
type input "1.26166021819873"
click at [189, 19] on div "Collapse How can we help you? The design tool ran into an error. Try again. Req…" at bounding box center [115, 200] width 216 height 404
click at [182, 5] on button "Collapse" at bounding box center [186, 12] width 45 height 14
type textarea "x"
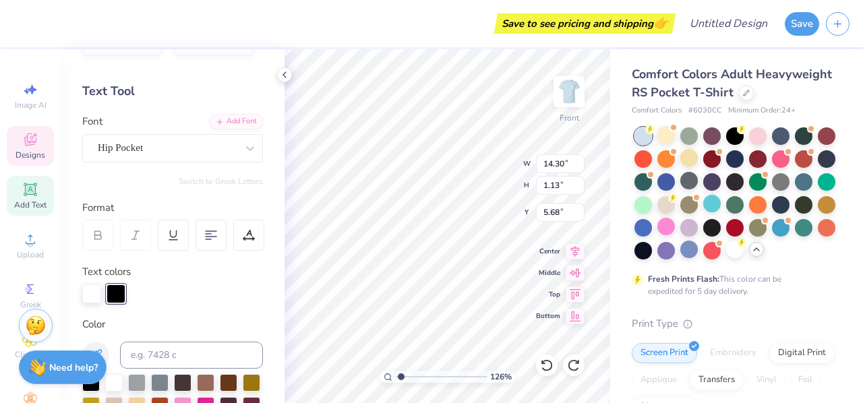
click at [116, 293] on div at bounding box center [115, 293] width 19 height 19
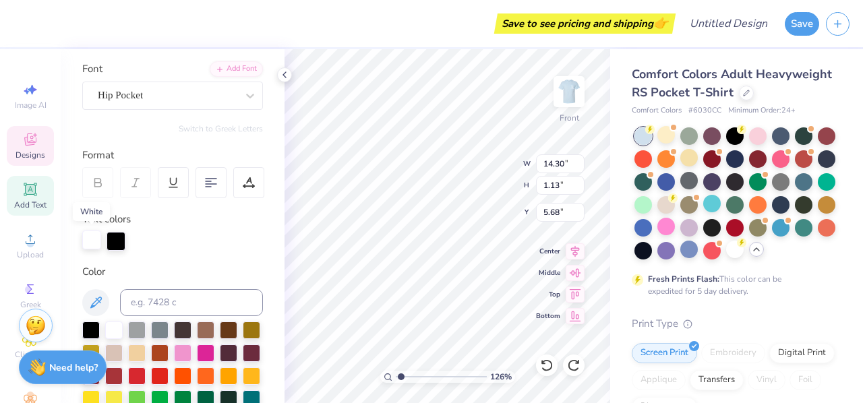
scroll to position [94, 0]
click at [88, 335] on div at bounding box center [91, 328] width 18 height 18
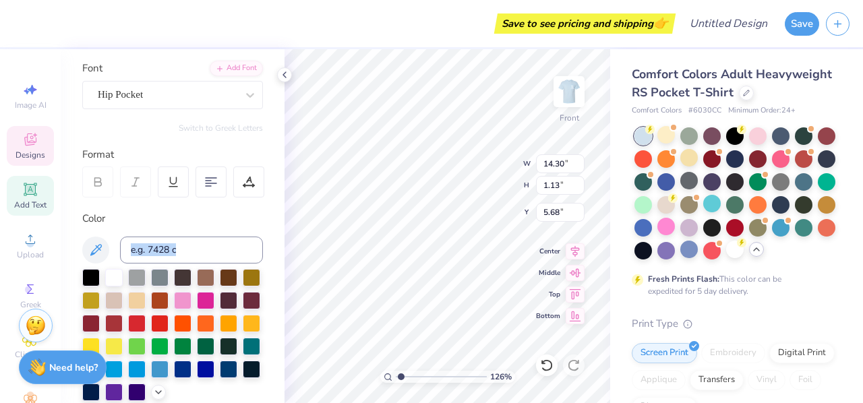
drag, startPoint x: 89, startPoint y: 328, endPoint x: 177, endPoint y: 224, distance: 136.3
click at [177, 224] on div "Color" at bounding box center [172, 306] width 181 height 190
click at [177, 224] on div "Color" at bounding box center [172, 219] width 181 height 16
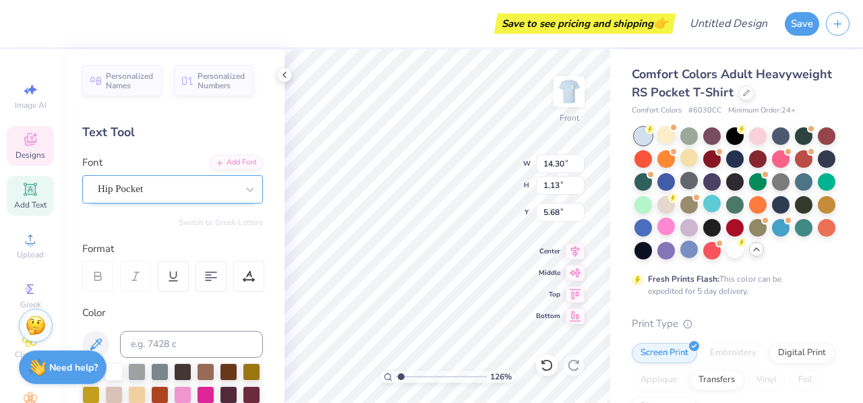
click at [144, 193] on div "Hip Pocket" at bounding box center [167, 189] width 142 height 21
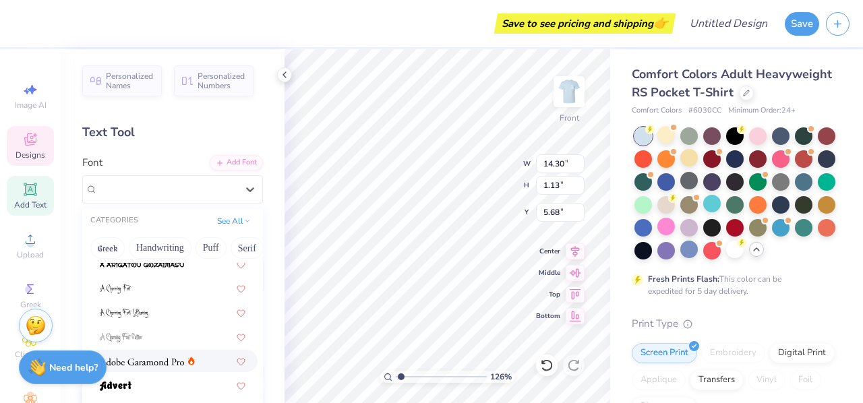
scroll to position [417, 0]
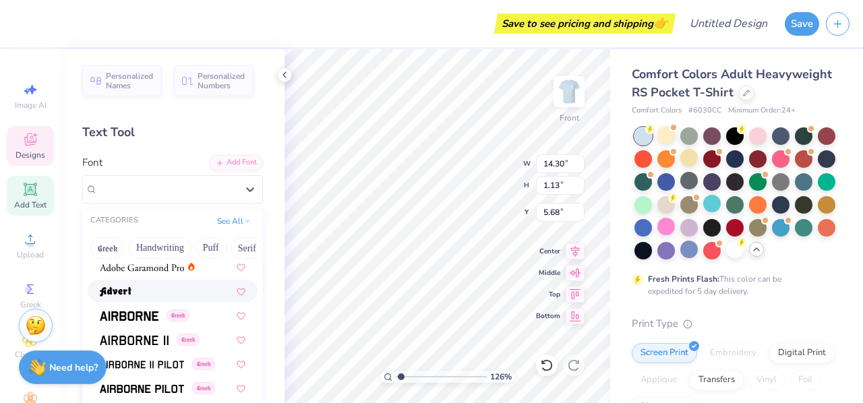
click at [155, 288] on div at bounding box center [173, 291] width 146 height 14
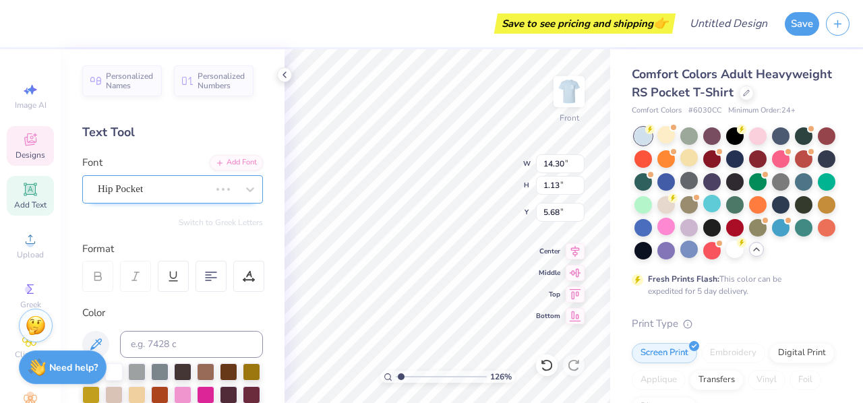
click at [154, 188] on div "Hip Pocket" at bounding box center [153, 189] width 115 height 21
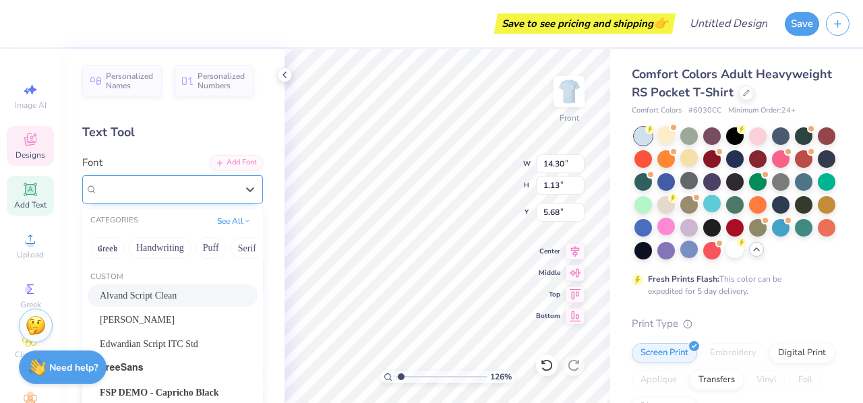
type input "1.26166021819873"
type input "12.44"
type input "1.53"
type input "5.47"
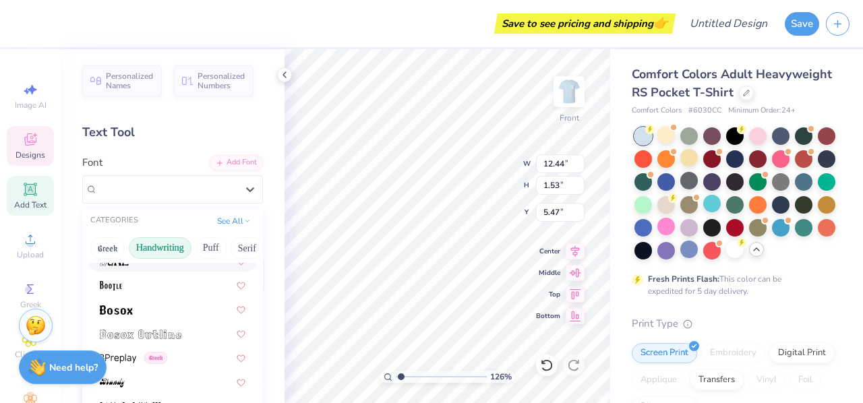
scroll to position [0, 67]
click at [148, 243] on button "Puff" at bounding box center [143, 248] width 31 height 22
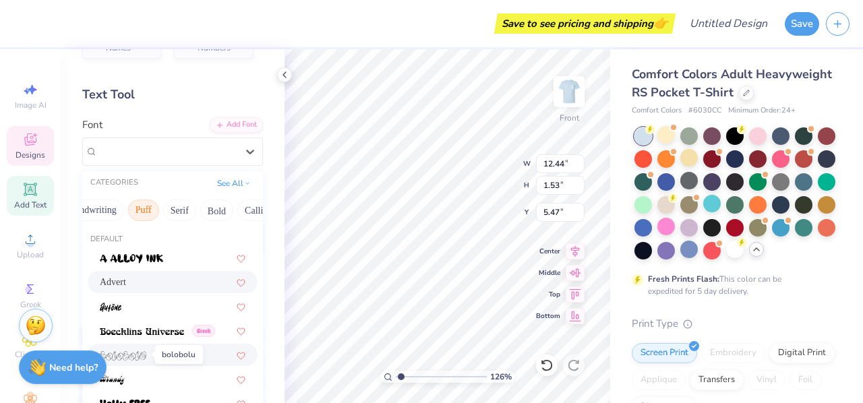
scroll to position [84, 0]
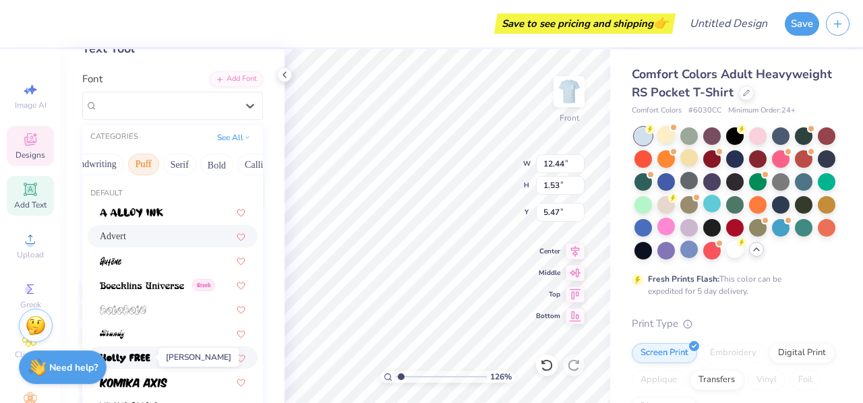
click at [146, 357] on img at bounding box center [125, 358] width 51 height 9
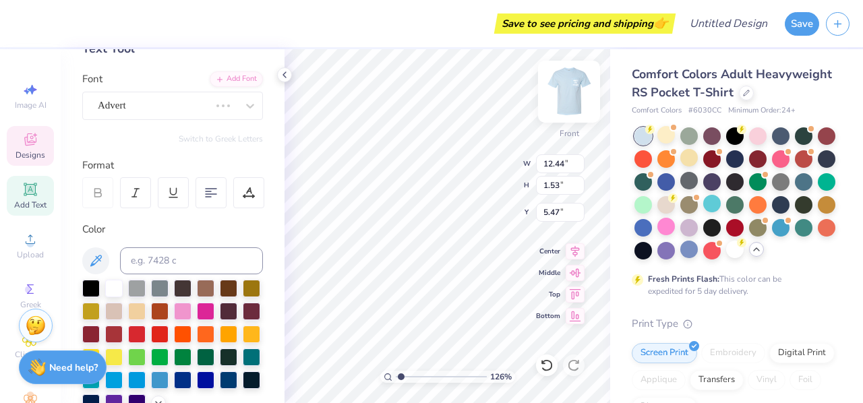
click at [569, 96] on img at bounding box center [569, 92] width 54 height 54
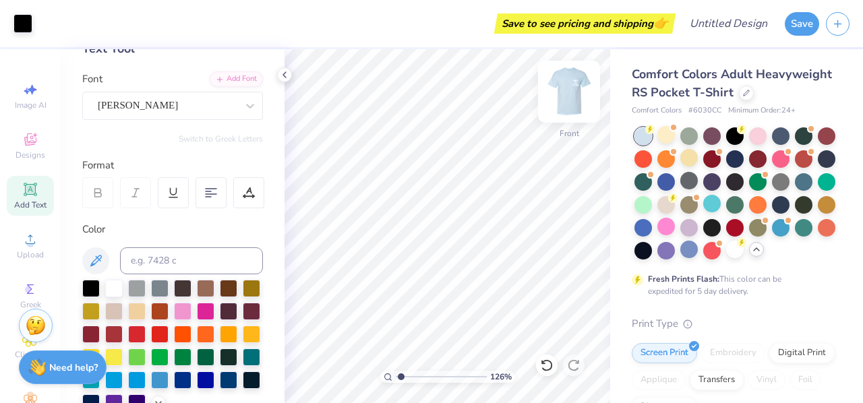
click at [580, 110] on img at bounding box center [569, 92] width 54 height 54
click at [572, 103] on img at bounding box center [569, 92] width 54 height 54
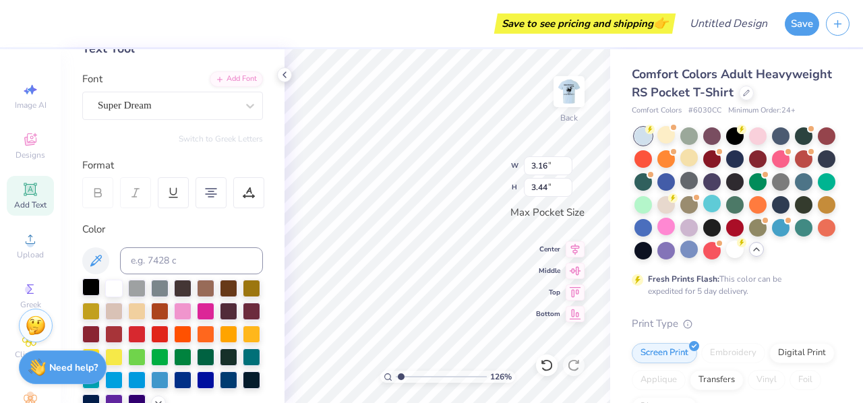
click at [86, 287] on div at bounding box center [91, 287] width 18 height 18
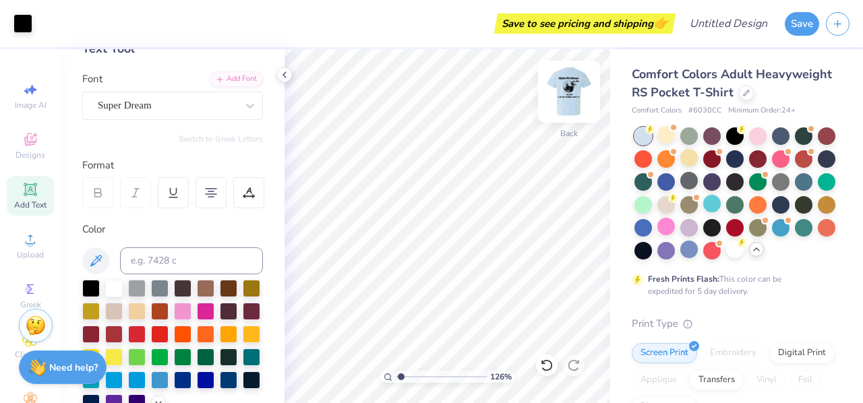
click at [569, 88] on img at bounding box center [569, 92] width 54 height 54
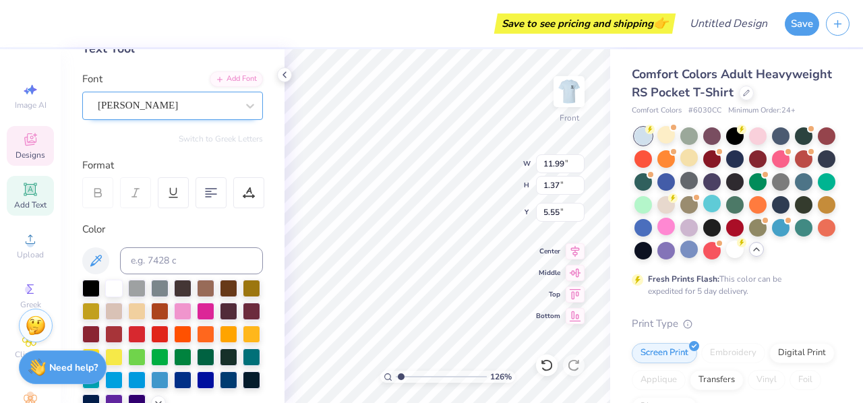
type input "1.26166021819873"
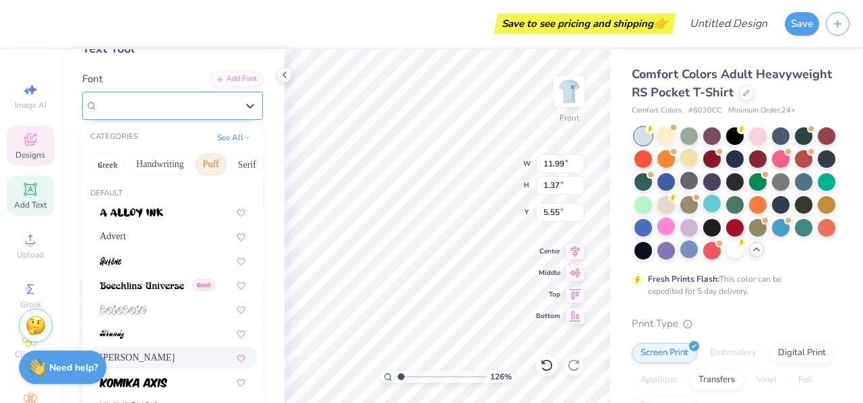
click at [142, 102] on div "[PERSON_NAME]" at bounding box center [167, 105] width 142 height 21
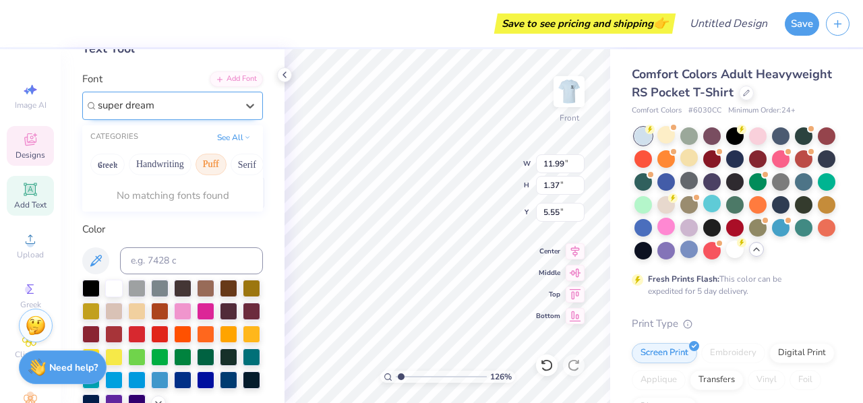
click at [135, 113] on input "super dream" at bounding box center [127, 106] width 59 height 16
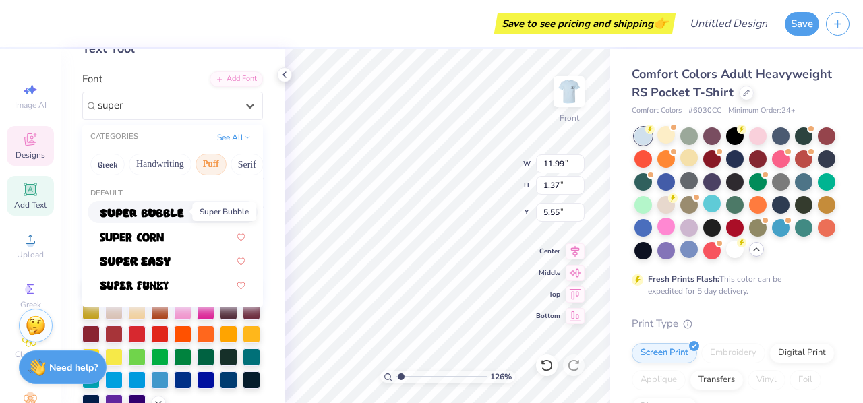
click at [154, 210] on img at bounding box center [142, 212] width 84 height 9
type input "super"
type input "1.26166021819873"
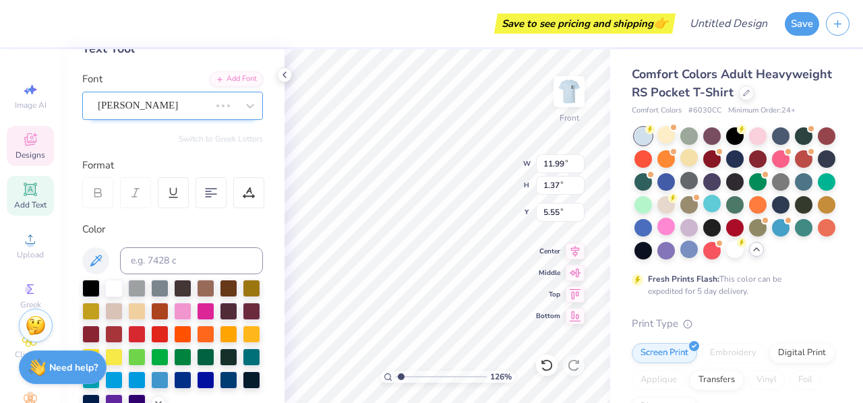
click at [168, 103] on div "[PERSON_NAME]" at bounding box center [153, 105] width 115 height 21
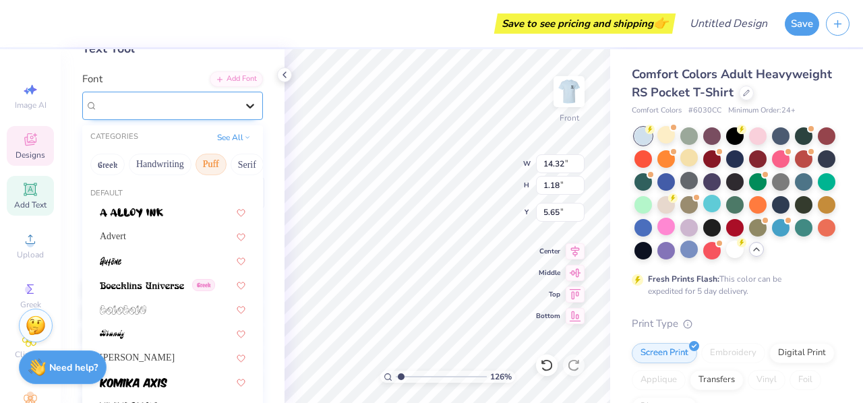
type input "1.26166021819873"
type input "14.32"
type input "1.18"
type input "5.65"
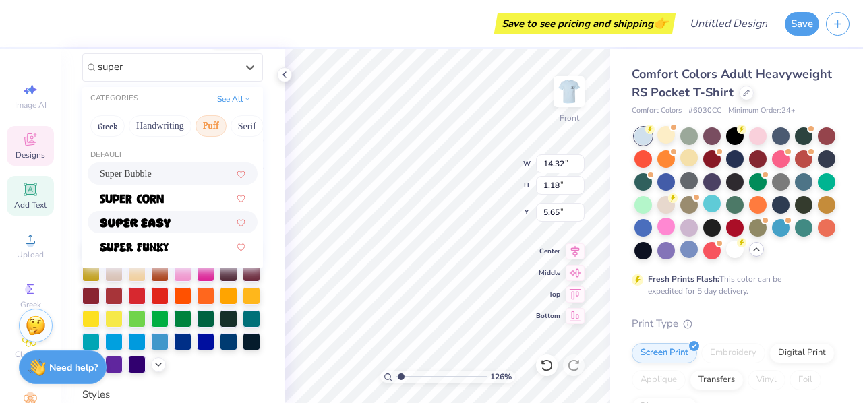
scroll to position [115, 0]
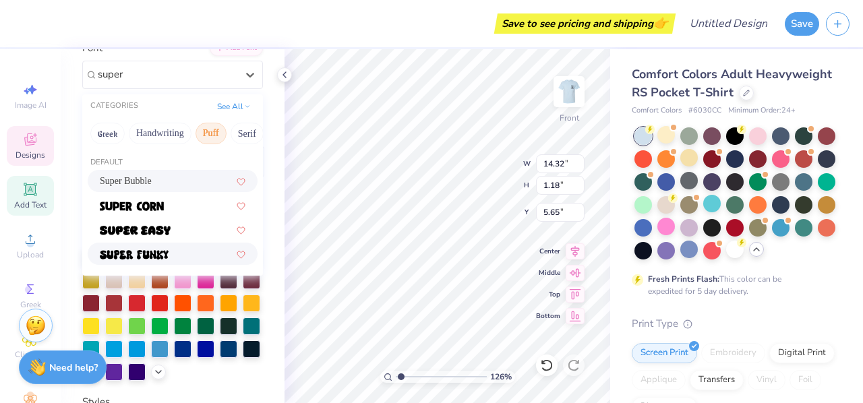
click at [178, 249] on div at bounding box center [173, 254] width 146 height 14
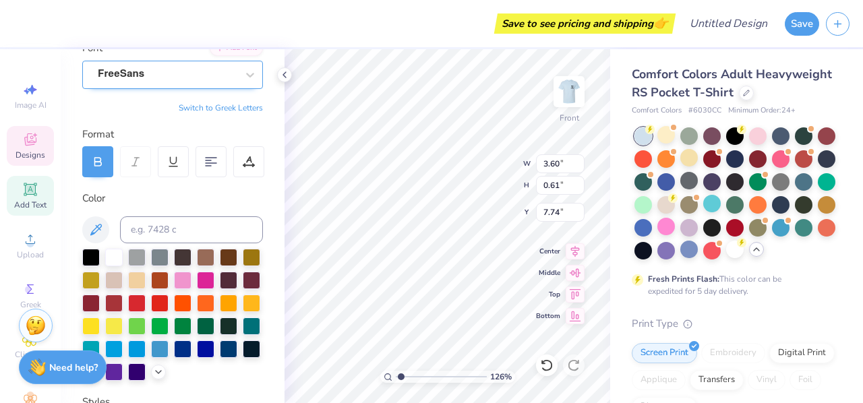
click at [181, 67] on div "FreeSans" at bounding box center [167, 74] width 142 height 21
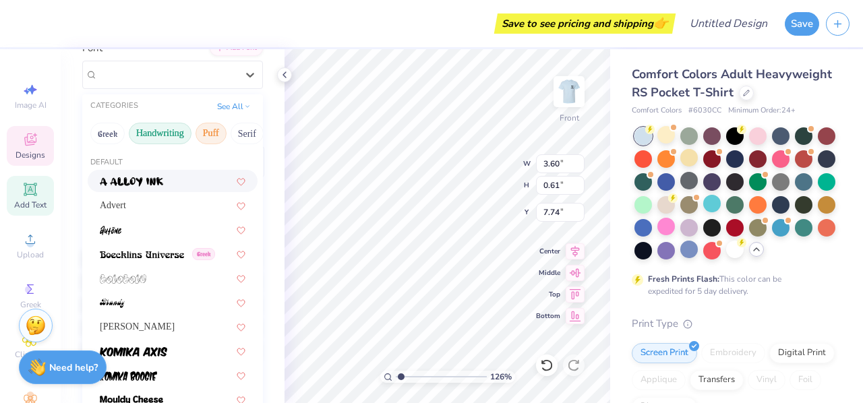
click at [140, 125] on button "Handwriting" at bounding box center [160, 134] width 63 height 22
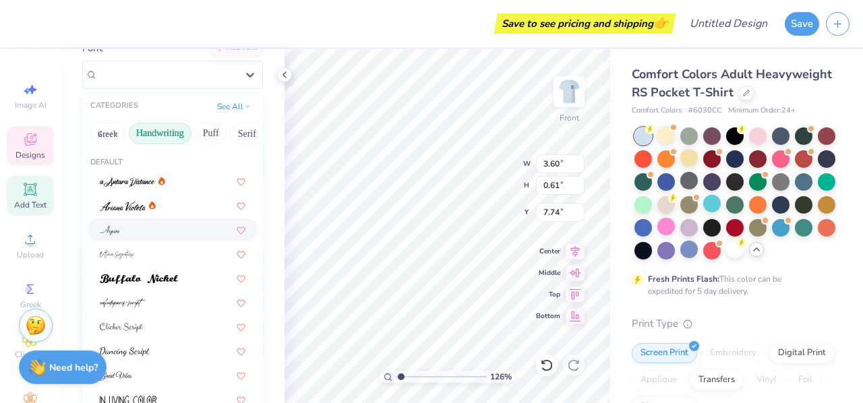
click at [150, 229] on div at bounding box center [173, 229] width 146 height 14
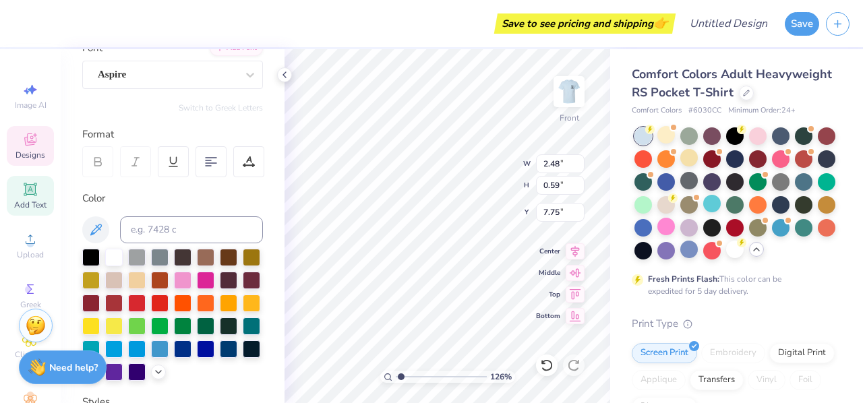
click at [163, 88] on div "Personalized Names Personalized Numbers Text Tool Add Font Font Aspire Switch t…" at bounding box center [173, 226] width 224 height 354
click at [156, 73] on div "Aspire" at bounding box center [167, 74] width 142 height 21
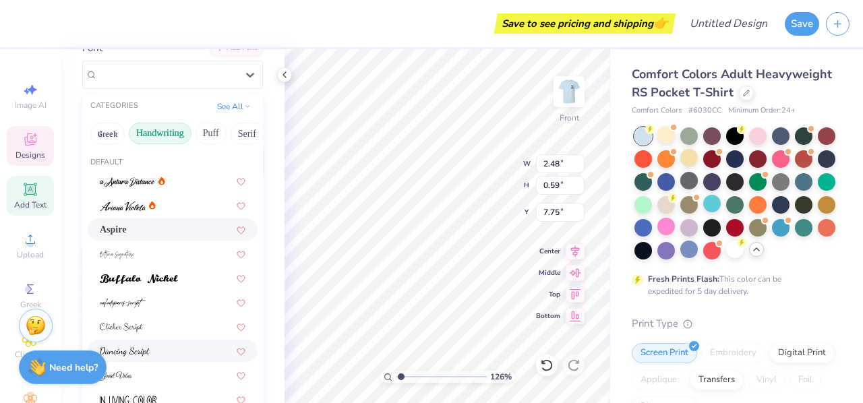
click at [131, 344] on span at bounding box center [125, 351] width 50 height 14
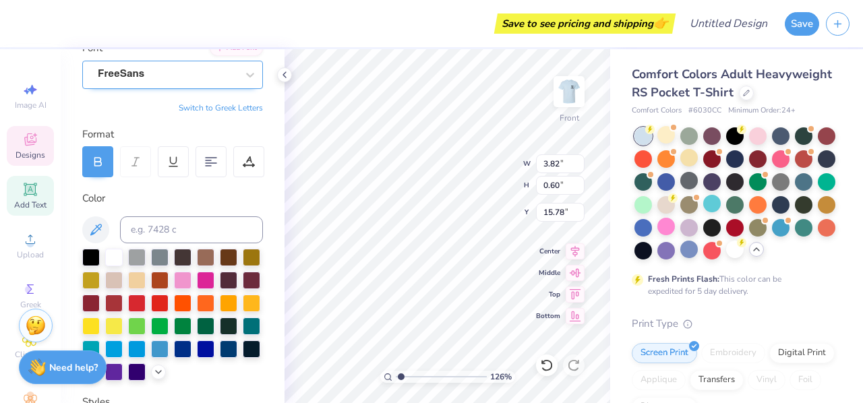
click at [184, 82] on div at bounding box center [167, 74] width 139 height 18
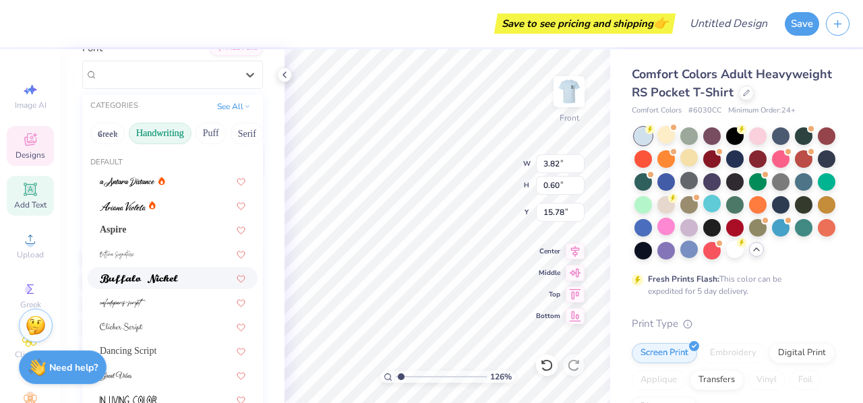
click at [150, 281] on img at bounding box center [139, 278] width 78 height 9
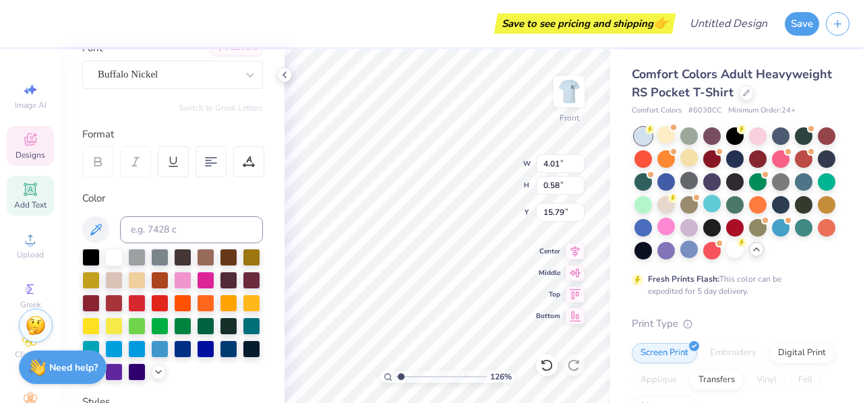
click at [154, 106] on div "Switch to Greek Letters" at bounding box center [172, 107] width 181 height 11
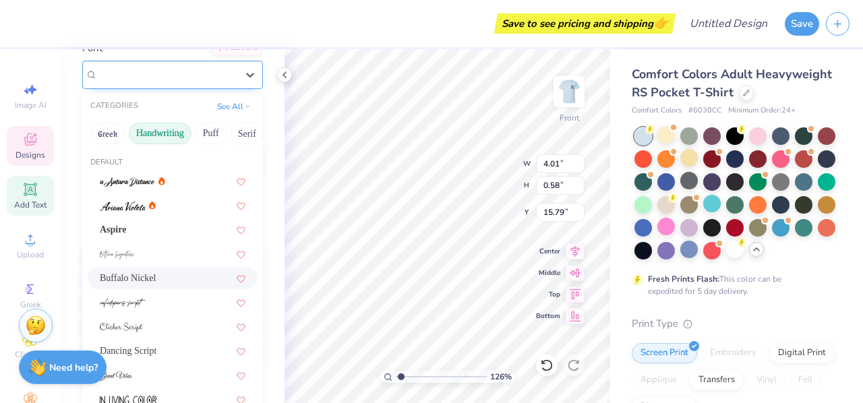
click at [151, 75] on div "Buffalo Nickel" at bounding box center [167, 74] width 142 height 21
click at [195, 137] on button "Puff" at bounding box center [210, 134] width 31 height 22
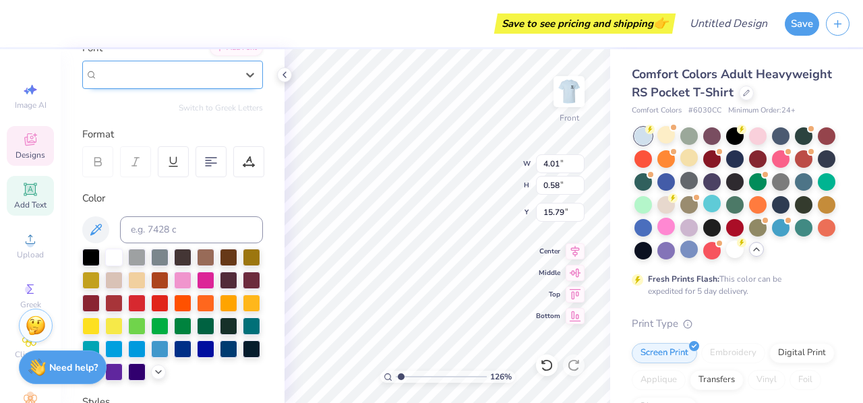
click at [143, 80] on span "Buffalo Nickel" at bounding box center [128, 75] width 60 height 16
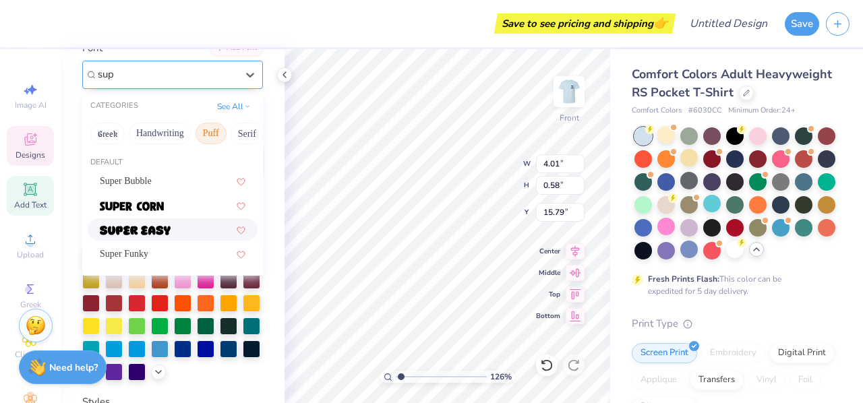
click at [150, 227] on img at bounding box center [135, 230] width 71 height 9
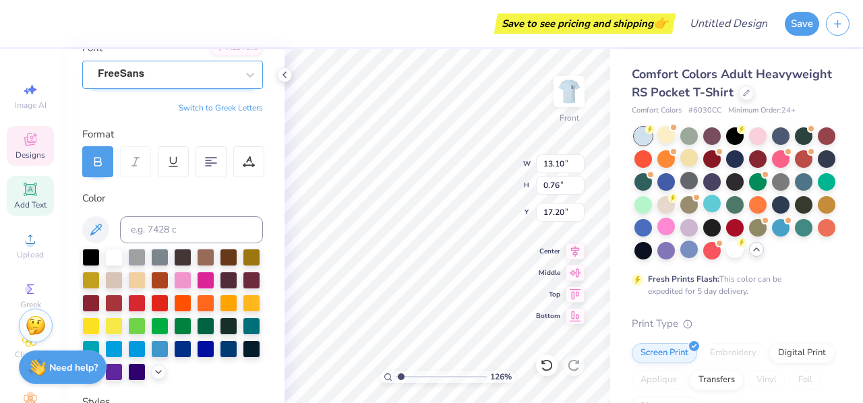
click at [123, 68] on div "FreeSans" at bounding box center [167, 74] width 142 height 21
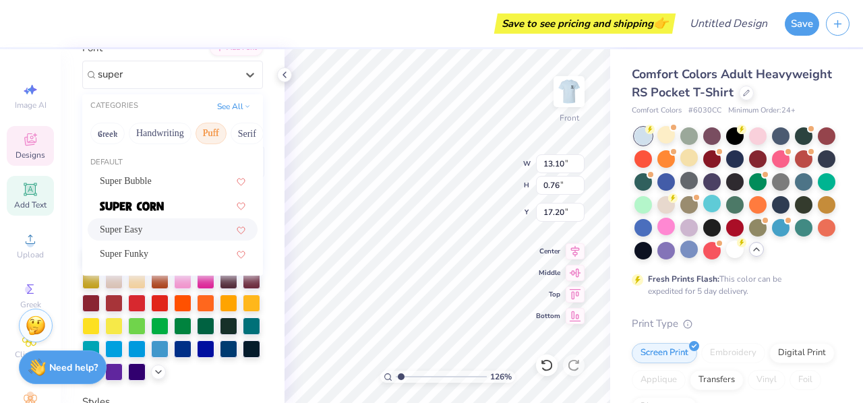
click at [164, 237] on div "Super Easy" at bounding box center [173, 229] width 170 height 22
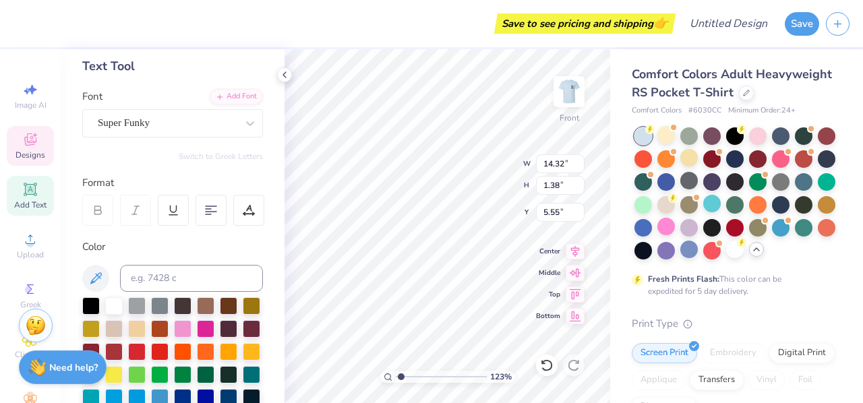
scroll to position [65, 0]
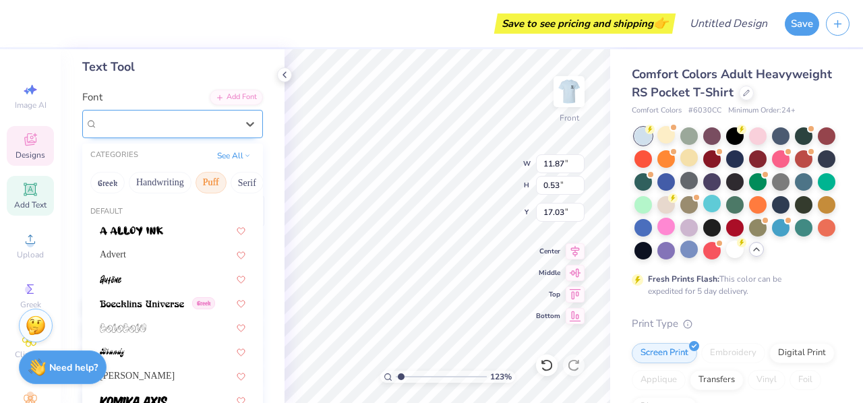
click at [166, 110] on div "Super Easy" at bounding box center [172, 124] width 181 height 28
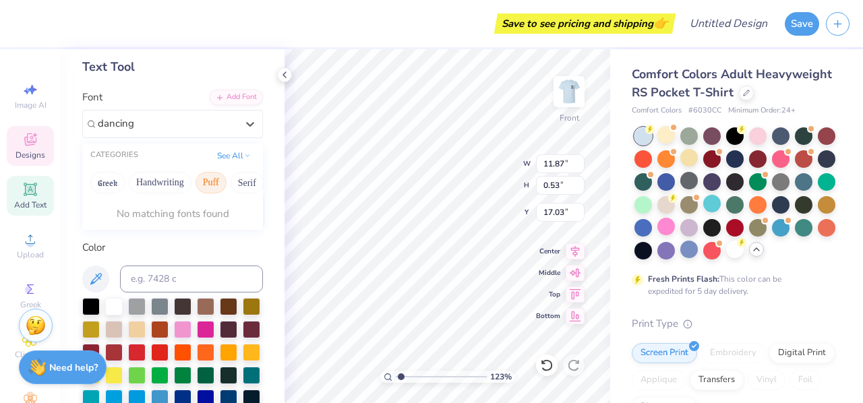
click at [228, 144] on div "CATEGORIES See All" at bounding box center [172, 156] width 181 height 24
click at [223, 156] on button "See All" at bounding box center [234, 154] width 42 height 13
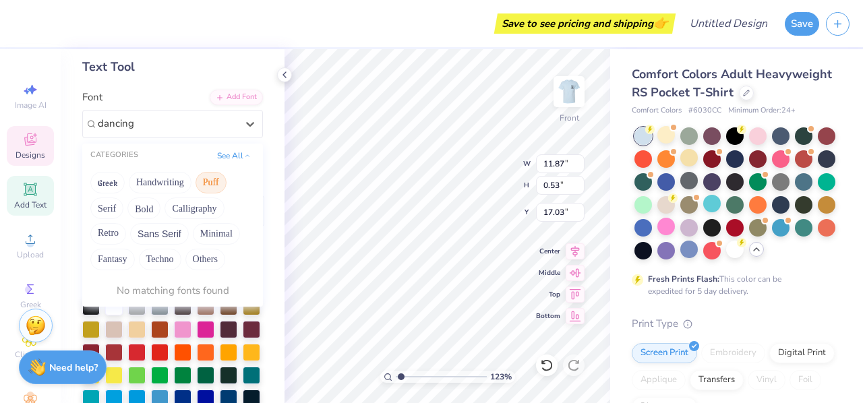
click at [220, 184] on button "Puff" at bounding box center [210, 183] width 31 height 22
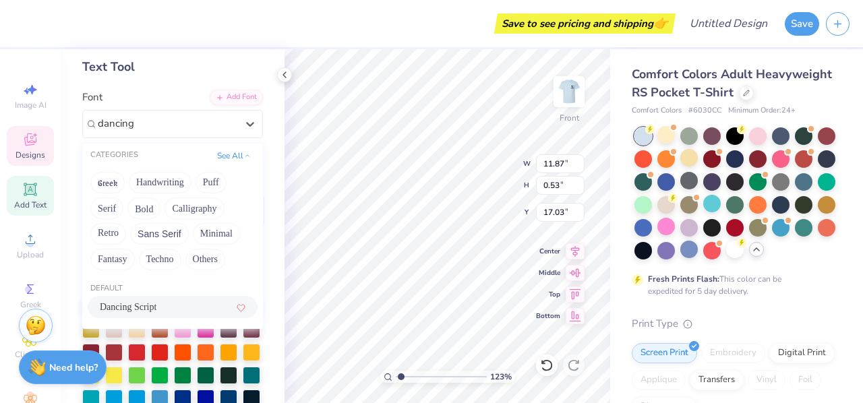
click at [130, 305] on span "Dancing Script" at bounding box center [128, 307] width 57 height 14
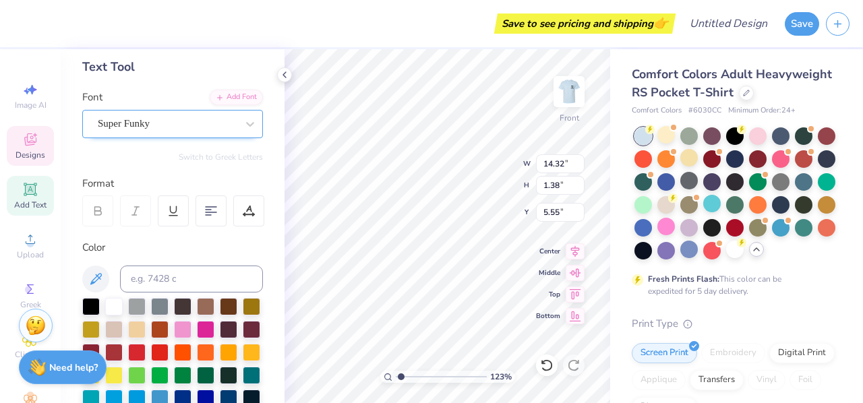
click at [217, 129] on div "Super Funky" at bounding box center [167, 123] width 142 height 21
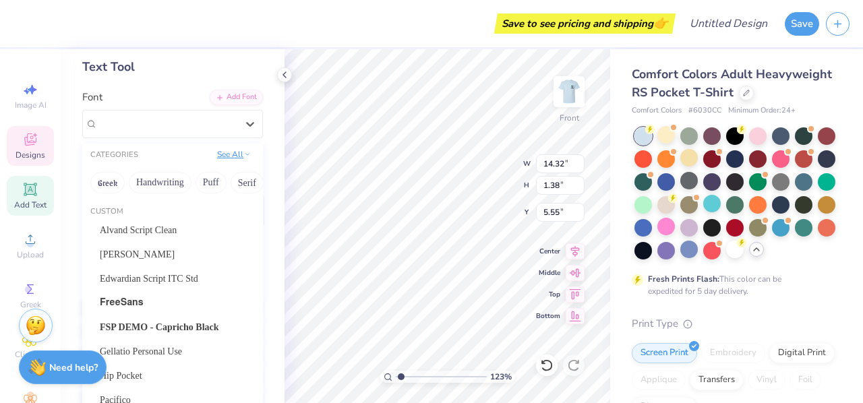
click at [224, 154] on button "See All" at bounding box center [234, 154] width 42 height 13
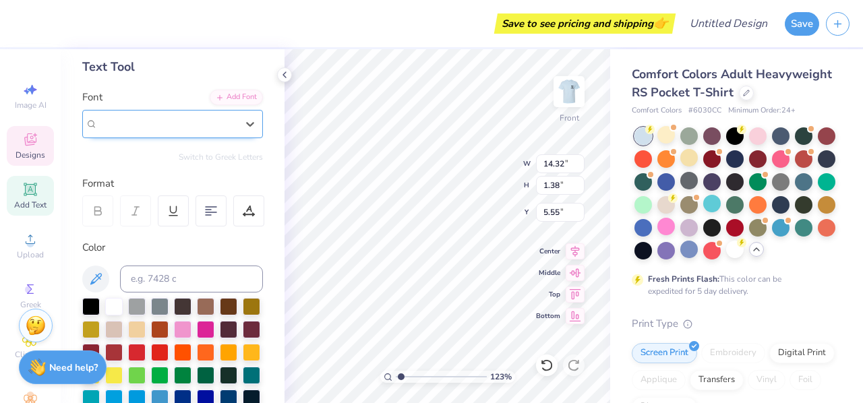
click at [150, 123] on span "Super Funky" at bounding box center [124, 124] width 52 height 16
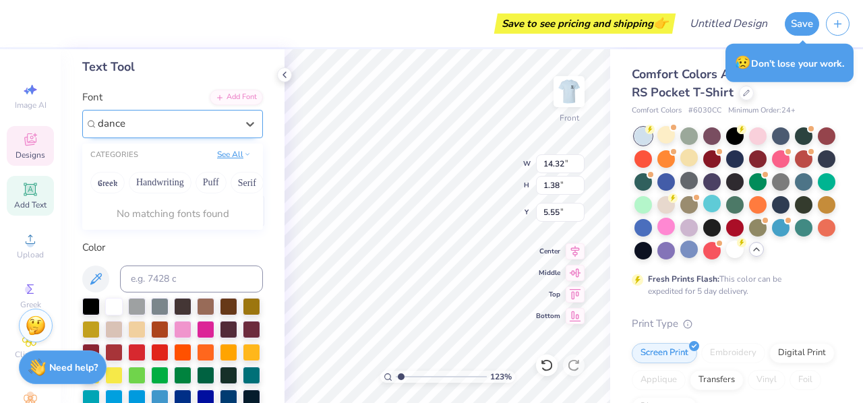
click at [216, 154] on button "See All" at bounding box center [234, 154] width 42 height 13
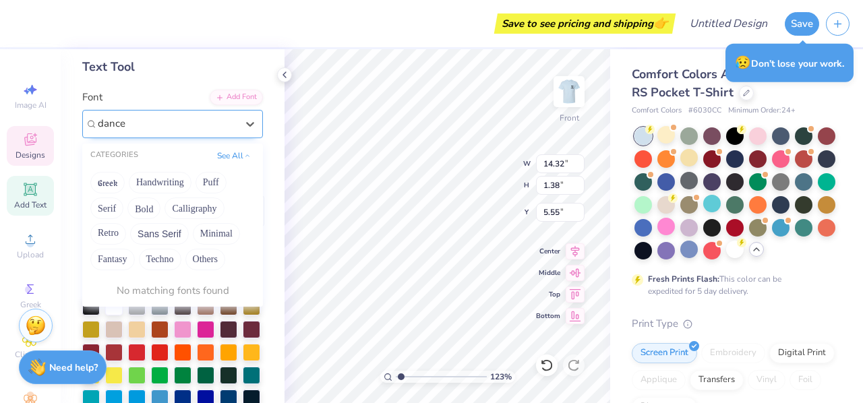
click at [121, 127] on input "dance" at bounding box center [114, 124] width 33 height 16
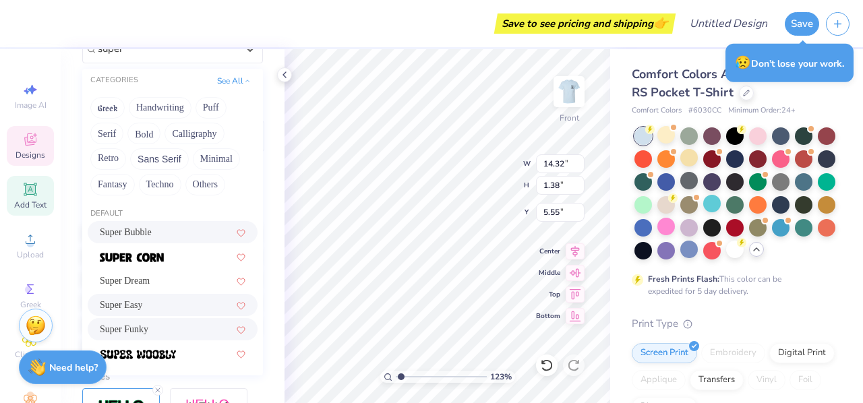
scroll to position [141, 0]
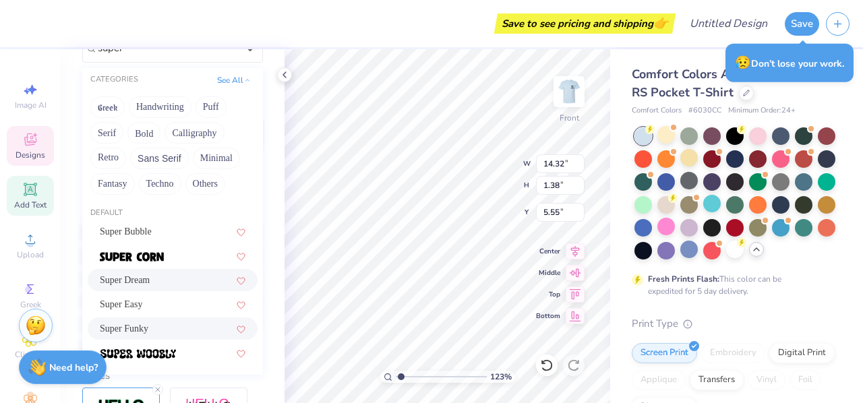
click at [162, 280] on div "Super Dream" at bounding box center [173, 280] width 146 height 14
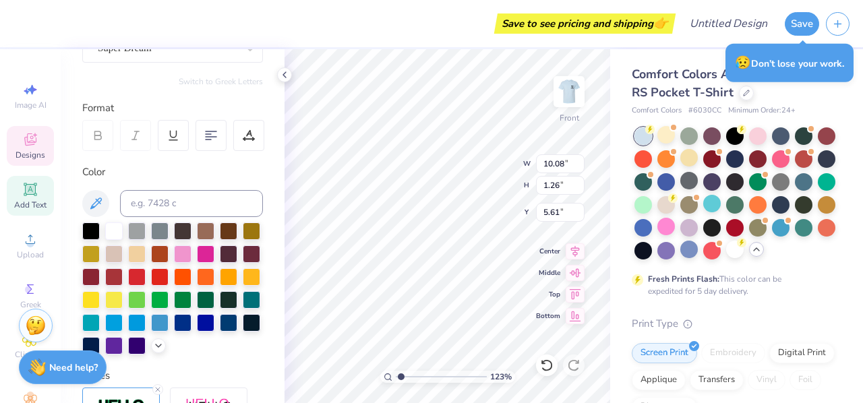
click at [271, 137] on div "Personalized Names Personalized Numbers Text Tool Add Font Font Super Dream Swi…" at bounding box center [173, 226] width 224 height 354
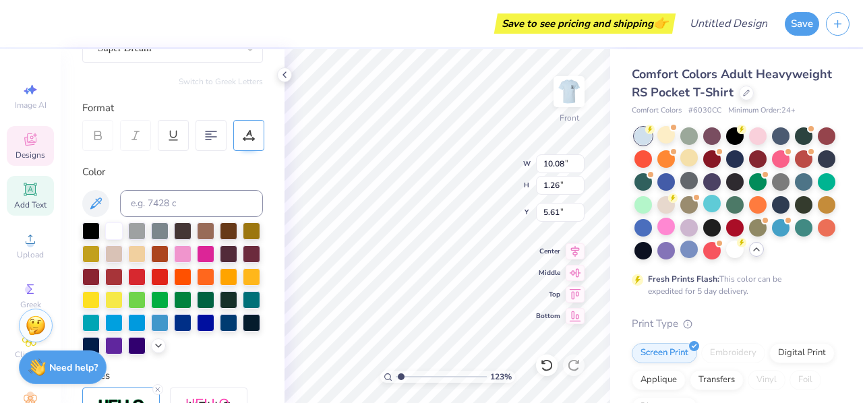
click at [248, 133] on icon at bounding box center [249, 133] width 6 height 7
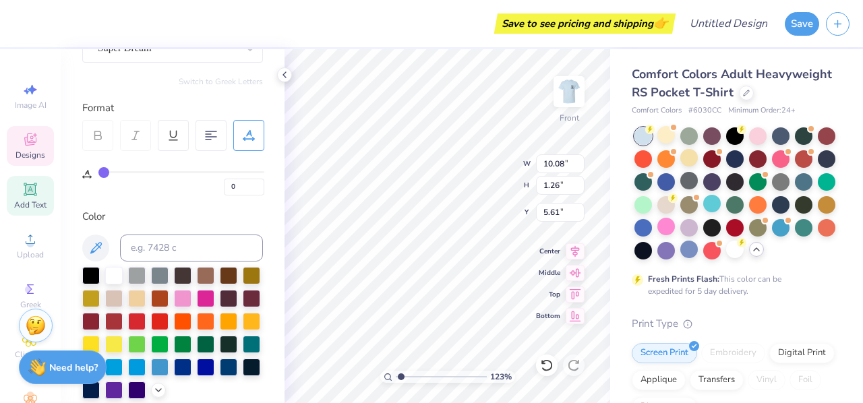
click at [113, 169] on div "0" at bounding box center [181, 179] width 166 height 31
click at [117, 172] on input "range" at bounding box center [181, 172] width 166 height 2
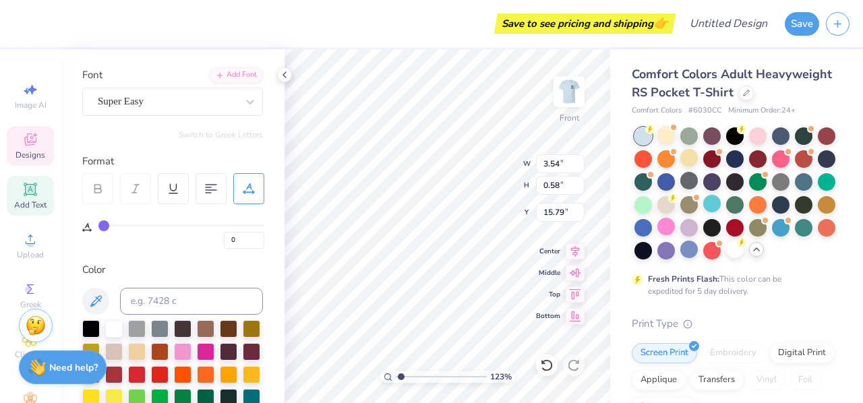
scroll to position [86, 0]
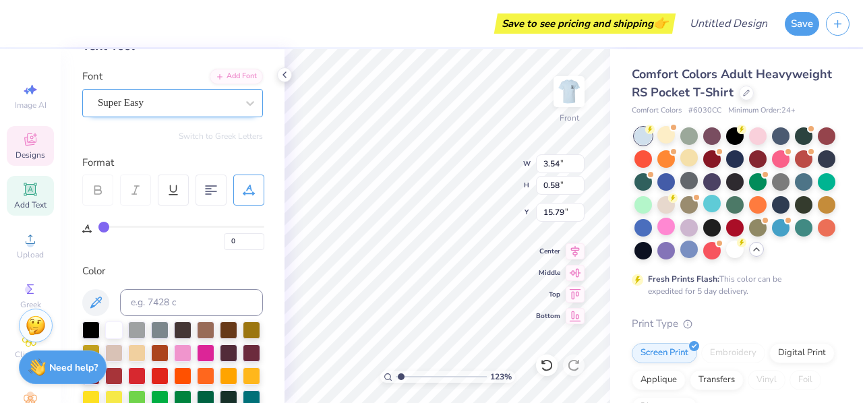
click at [139, 98] on div "Super Easy" at bounding box center [167, 102] width 142 height 21
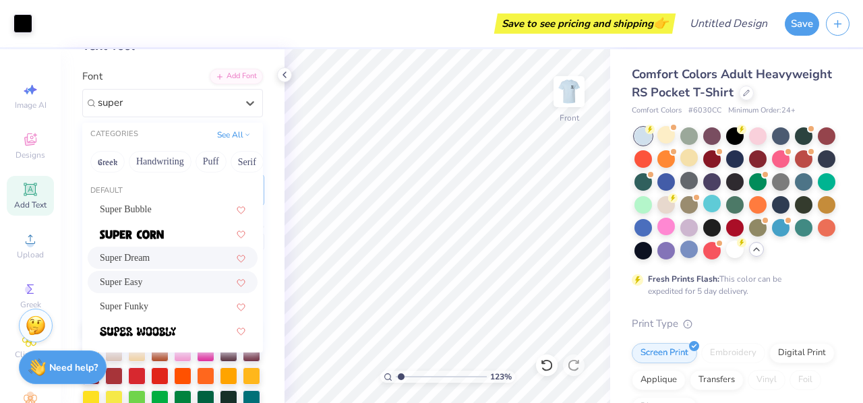
click at [144, 261] on span "Super Dream" at bounding box center [125, 258] width 50 height 14
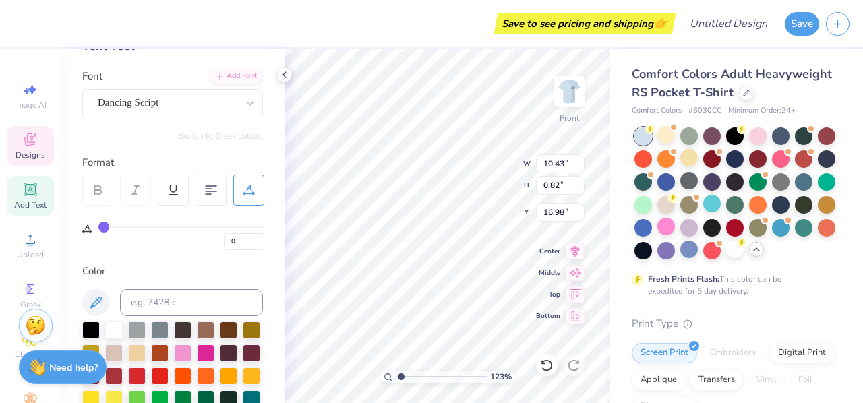
click at [610, 351] on div "Comfort Colors Adult Heavyweight RS Pocket T-Shirt Comfort Colors # 6030CC Mini…" at bounding box center [736, 391] width 253 height 685
click at [610, 348] on div "Comfort Colors Adult Heavyweight RS Pocket T-Shirt Comfort Colors # 6030CC Mini…" at bounding box center [736, 391] width 253 height 685
click at [244, 243] on input "9" at bounding box center [244, 241] width 40 height 17
click at [830, 319] on div "Comfort Colors Adult Heavyweight RS Pocket T-Shirt Comfort Colors # 6030CC Mini…" at bounding box center [736, 391] width 253 height 685
click at [570, 99] on img at bounding box center [569, 92] width 54 height 54
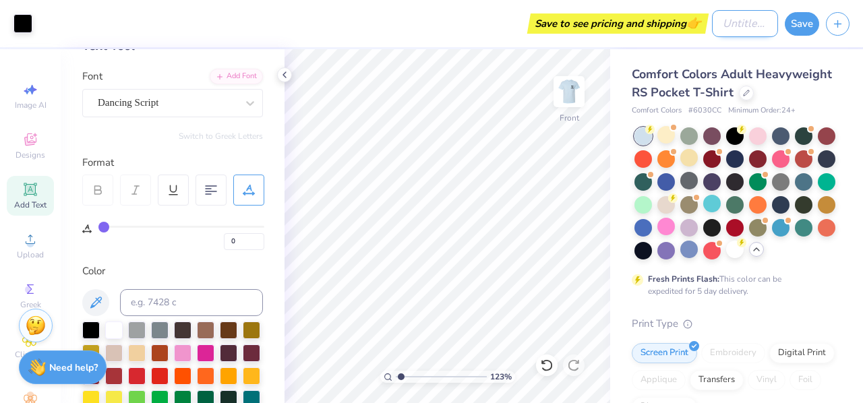
click at [723, 17] on input "Design Title" at bounding box center [745, 23] width 66 height 27
click at [574, 92] on img at bounding box center [569, 92] width 54 height 54
click at [15, 279] on div "Greek" at bounding box center [30, 296] width 47 height 40
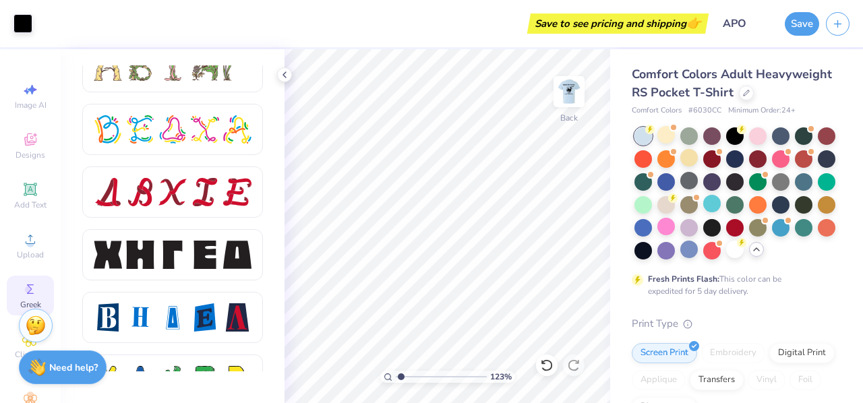
scroll to position [1638, 0]
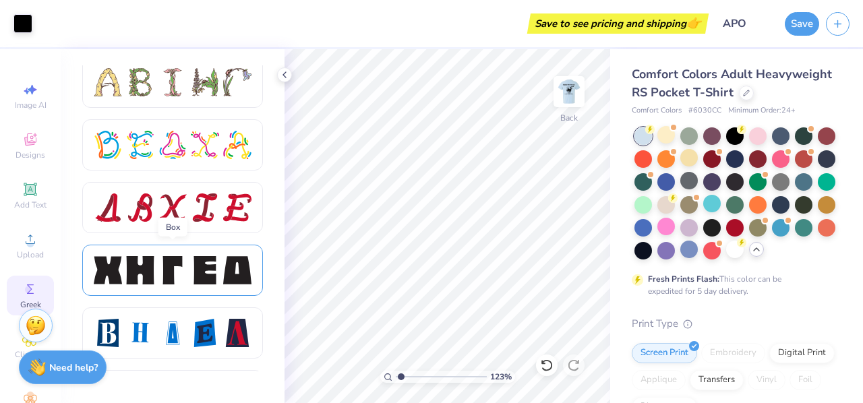
click at [206, 268] on div at bounding box center [205, 270] width 28 height 28
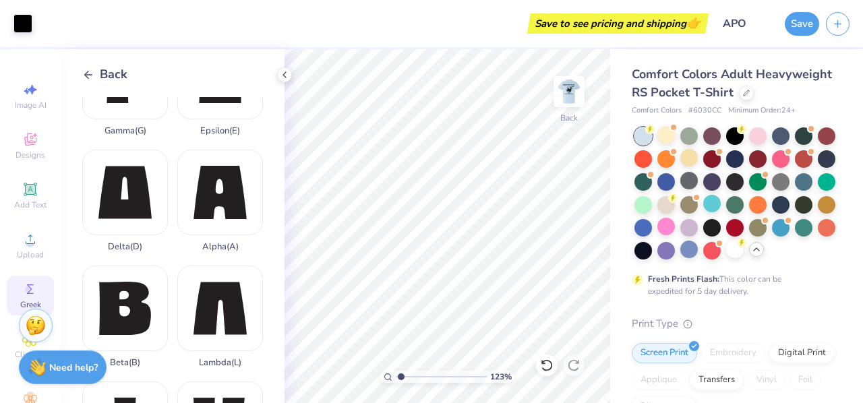
scroll to position [176, 0]
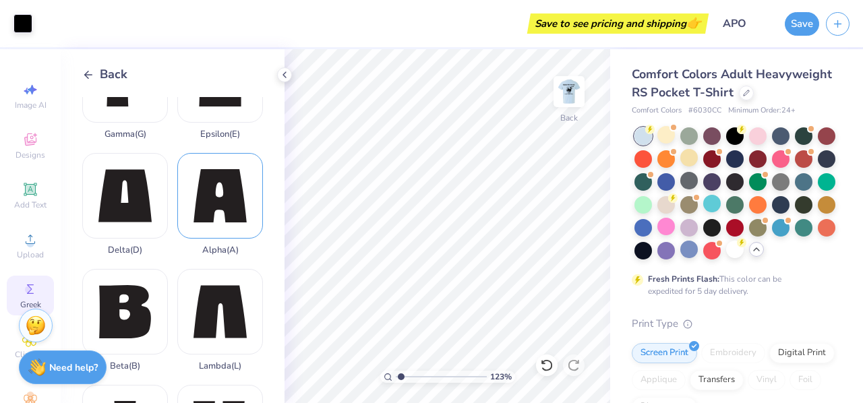
click at [228, 197] on div "Alpha ( A )" at bounding box center [220, 204] width 86 height 102
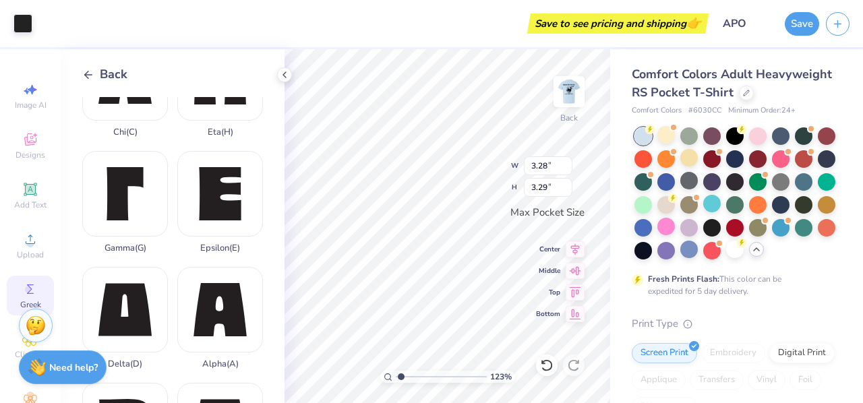
scroll to position [0, 0]
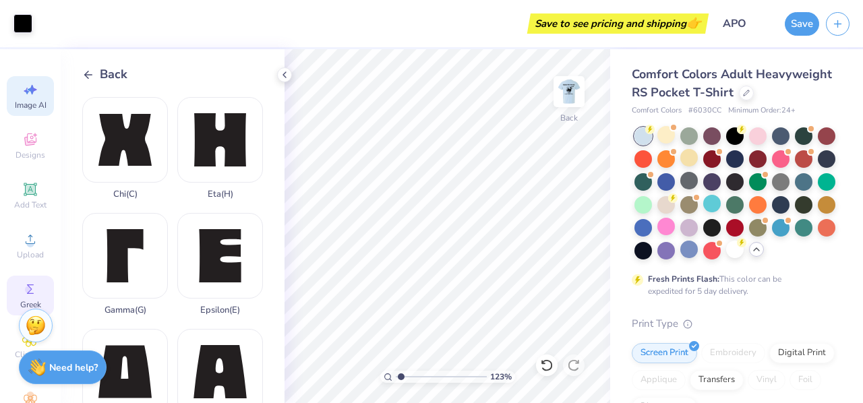
click at [7, 98] on div "Image AI" at bounding box center [30, 96] width 47 height 40
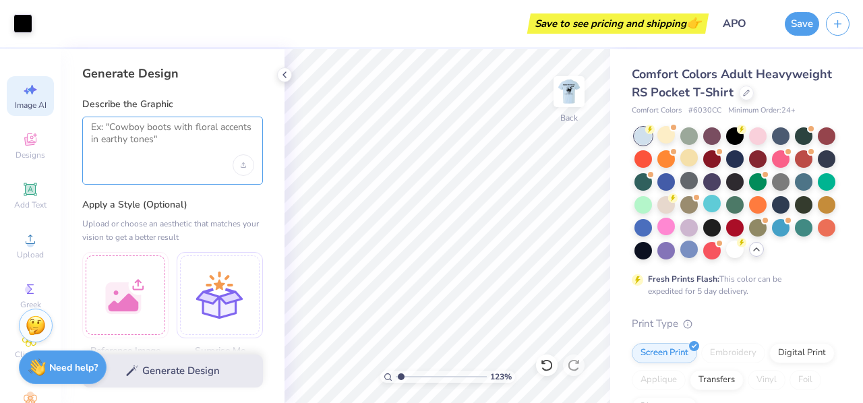
click at [143, 133] on textarea at bounding box center [172, 138] width 163 height 34
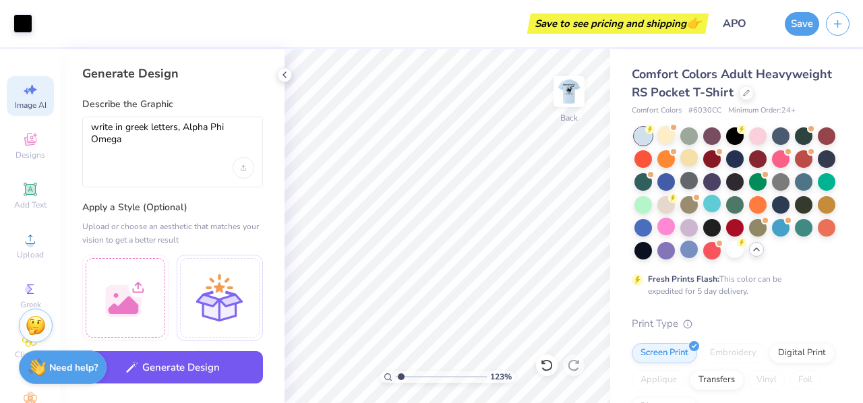
click at [197, 369] on button "Generate Design" at bounding box center [172, 367] width 181 height 33
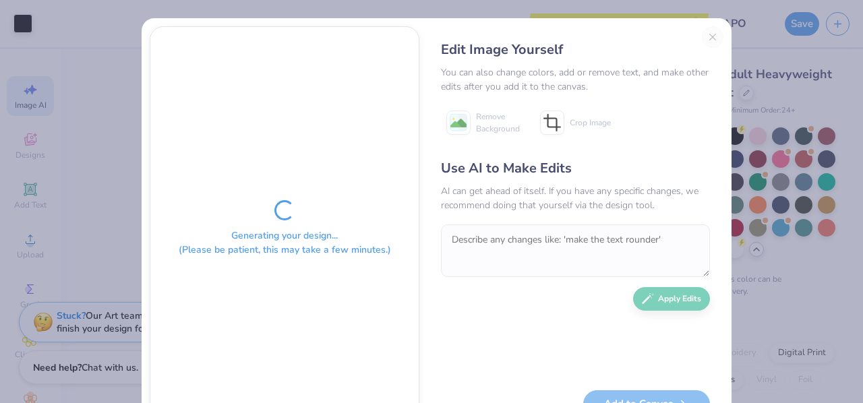
click at [708, 40] on div "Edit Image Yourself You can also change colors, add or remove text, and make ot…" at bounding box center [575, 228] width 296 height 404
click at [706, 40] on div "Edit Image Yourself You can also change colors, add or remove text, and make ot…" at bounding box center [575, 228] width 296 height 404
click at [779, 88] on div "Generating your design... (Please be patient, this may take a few minutes.) Edi…" at bounding box center [431, 201] width 863 height 403
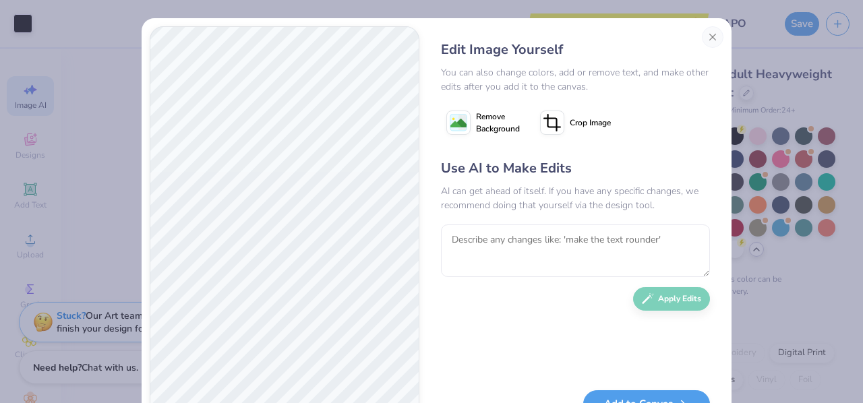
click at [523, 214] on div "Use AI to Make Edits AI can get ahead of itself. If you have any specific chang…" at bounding box center [575, 267] width 269 height 218
click at [513, 237] on textarea at bounding box center [575, 250] width 269 height 53
click at [709, 39] on button "Close" at bounding box center [713, 37] width 22 height 22
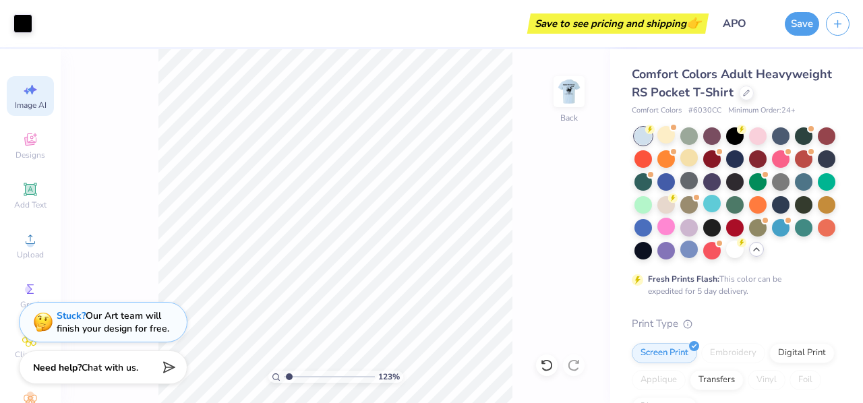
scroll to position [0, 30]
click at [570, 94] on img at bounding box center [569, 92] width 54 height 54
click at [817, 28] on button "Save" at bounding box center [802, 22] width 34 height 24
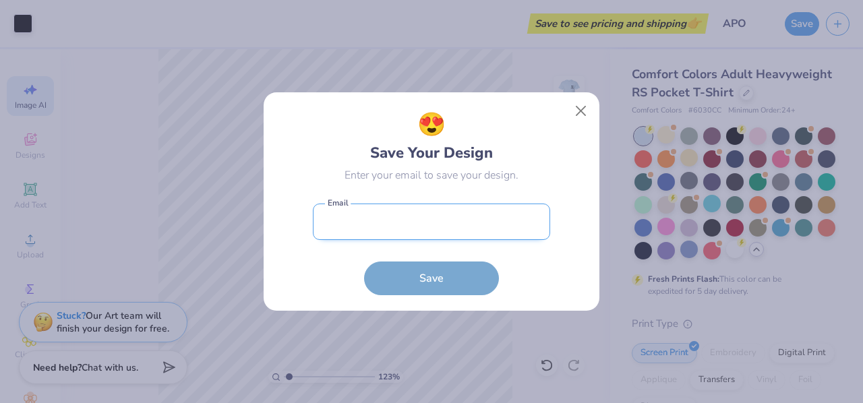
click at [469, 217] on input "email" at bounding box center [431, 222] width 237 height 37
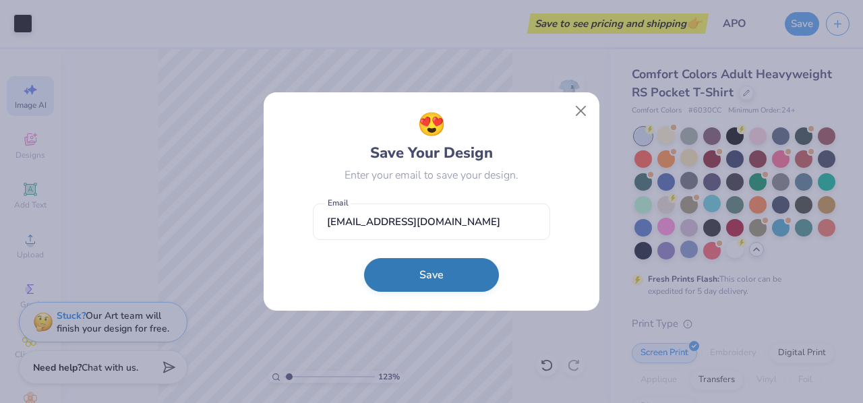
click at [425, 274] on button "Save" at bounding box center [431, 275] width 135 height 34
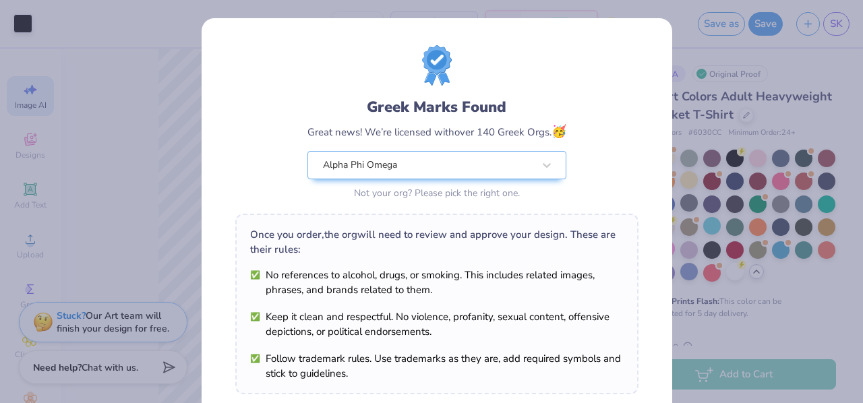
scroll to position [226, 0]
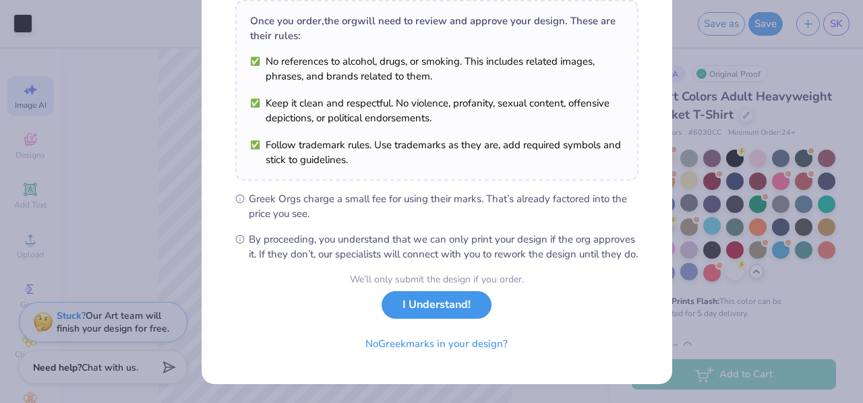
click at [418, 308] on button "I Understand!" at bounding box center [436, 305] width 110 height 28
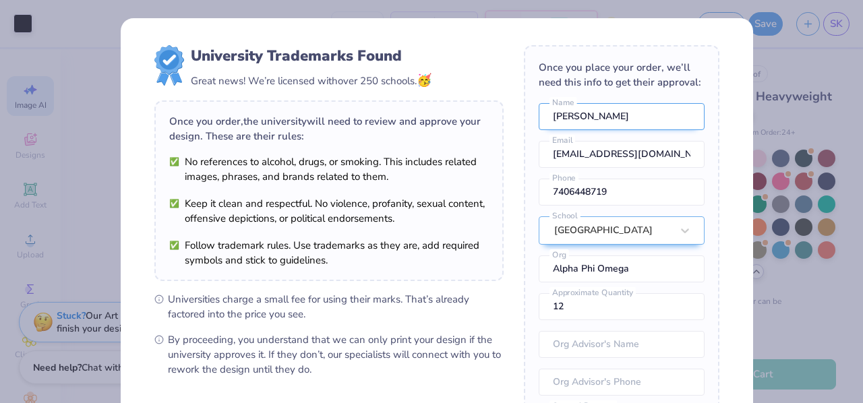
click at [606, 130] on input "[PERSON_NAME]" at bounding box center [622, 116] width 166 height 27
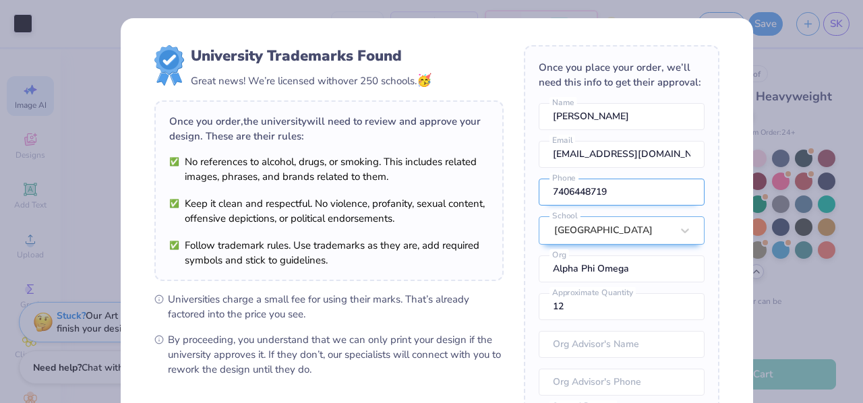
click at [590, 202] on input "7406448719" at bounding box center [622, 192] width 166 height 27
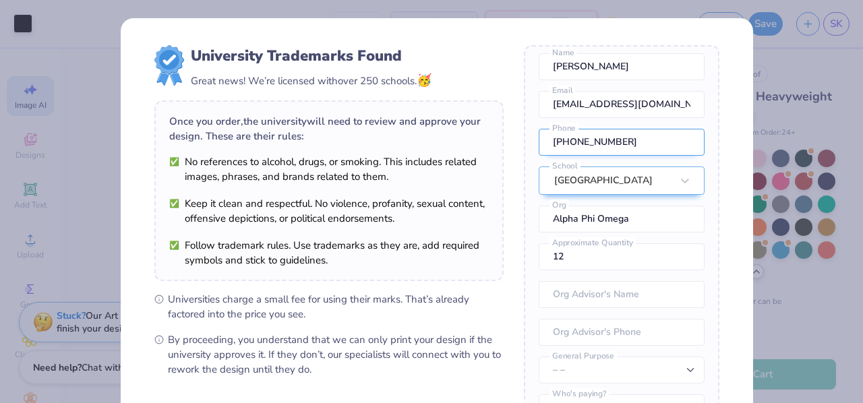
scroll to position [69, 0]
click at [579, 255] on input "12" at bounding box center [622, 256] width 166 height 27
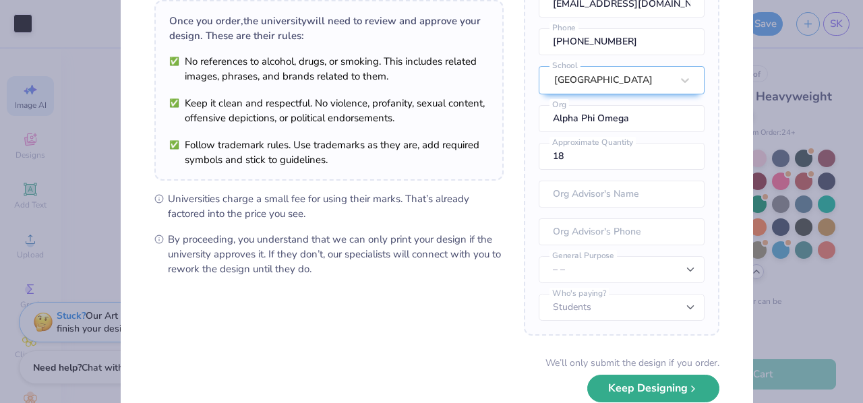
click at [631, 384] on button "Keep Designing" at bounding box center [653, 389] width 132 height 28
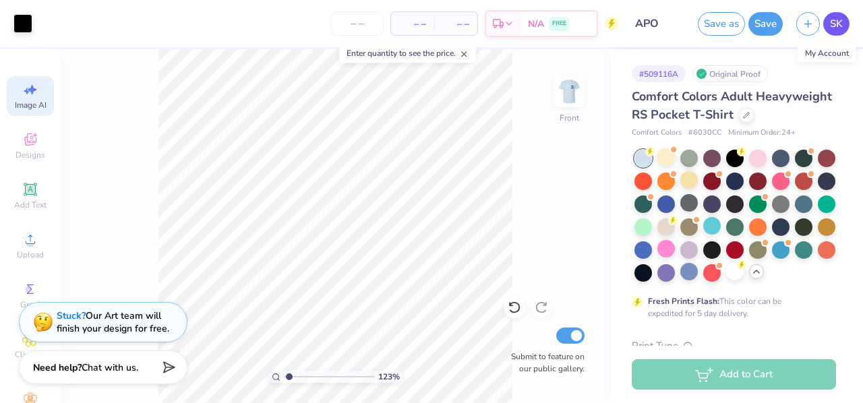
click at [834, 30] on span "SK" at bounding box center [836, 24] width 13 height 16
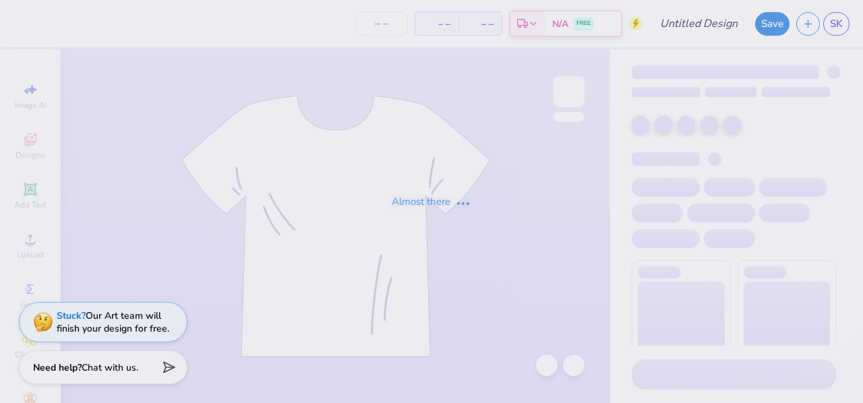
type input "APO"
type input "20"
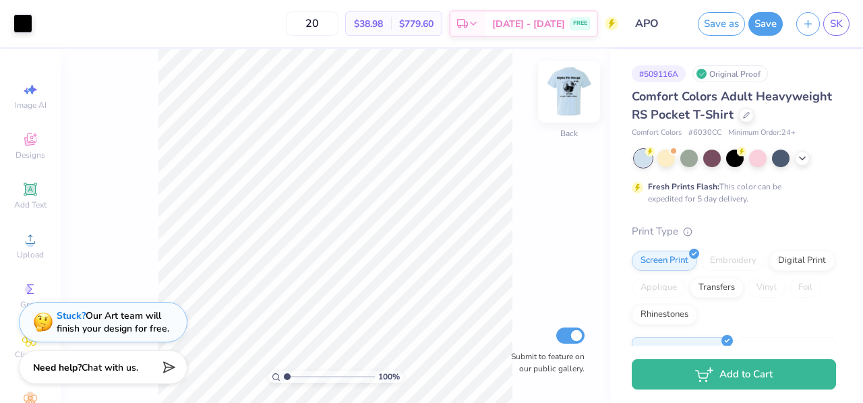
click at [570, 109] on img at bounding box center [569, 92] width 54 height 54
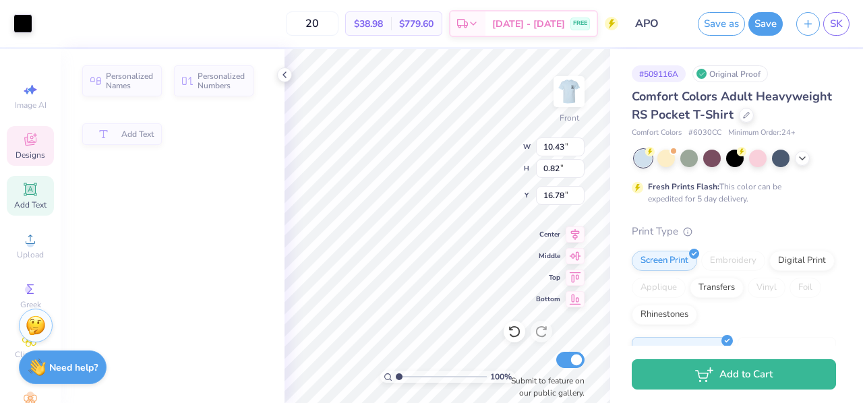
type input "10.43"
type input "0.82"
type input "16.78"
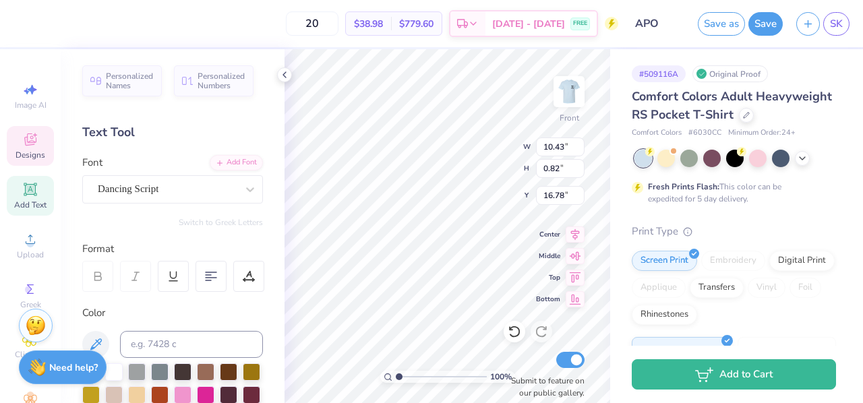
scroll to position [11, 7]
click at [580, 96] on img at bounding box center [569, 92] width 54 height 54
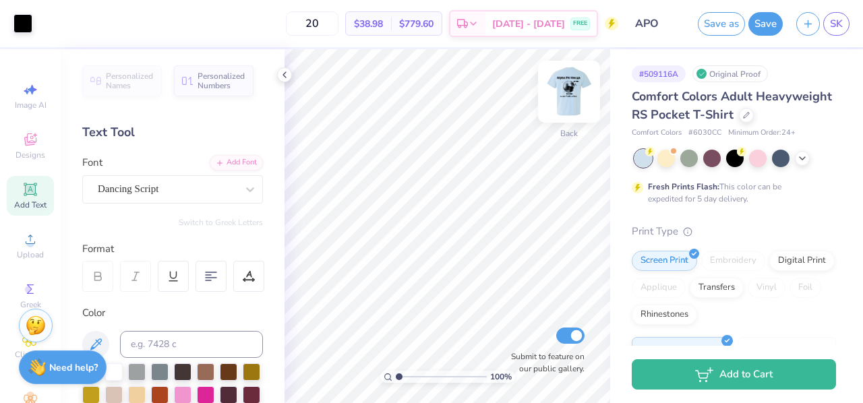
click at [563, 100] on img at bounding box center [569, 92] width 54 height 54
